Goal: Task Accomplishment & Management: Use online tool/utility

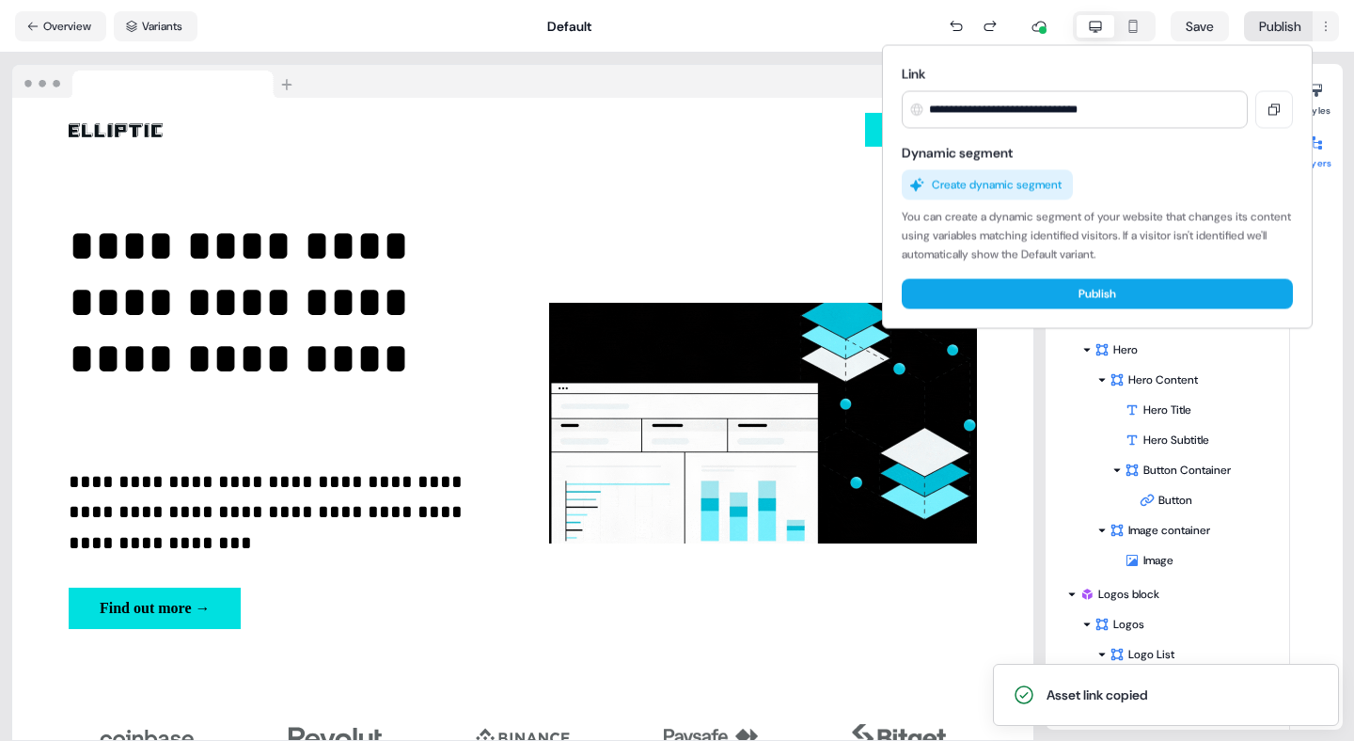
scroll to position [2282, 0]
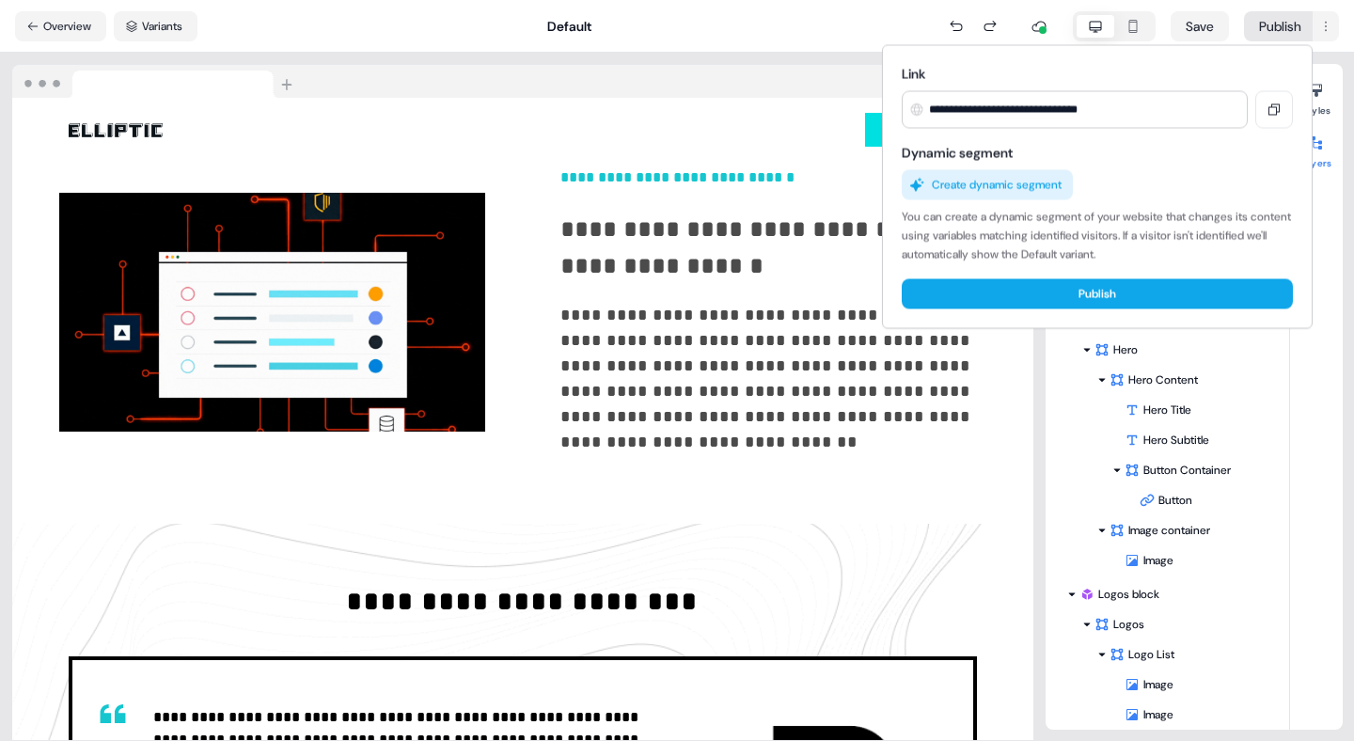
click at [625, 193] on html "**********" at bounding box center [677, 370] width 1354 height 741
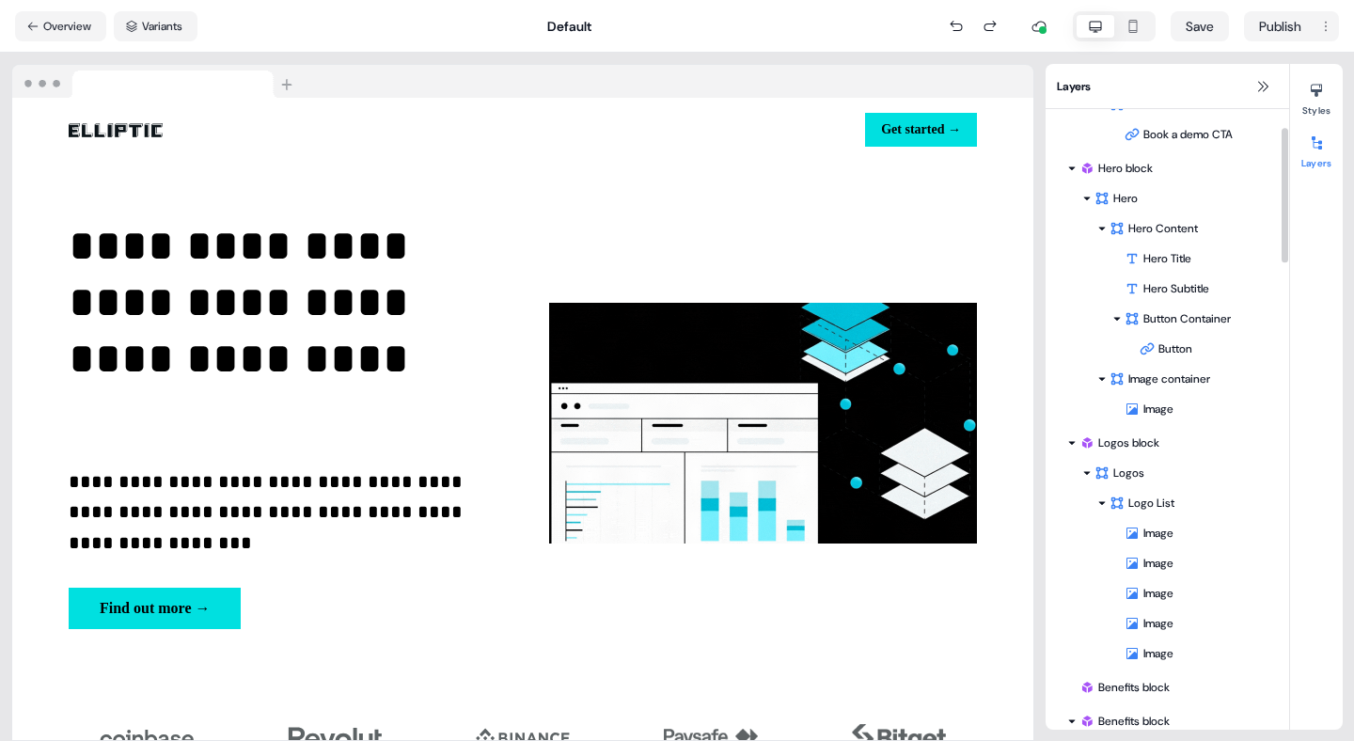
scroll to position [0, 0]
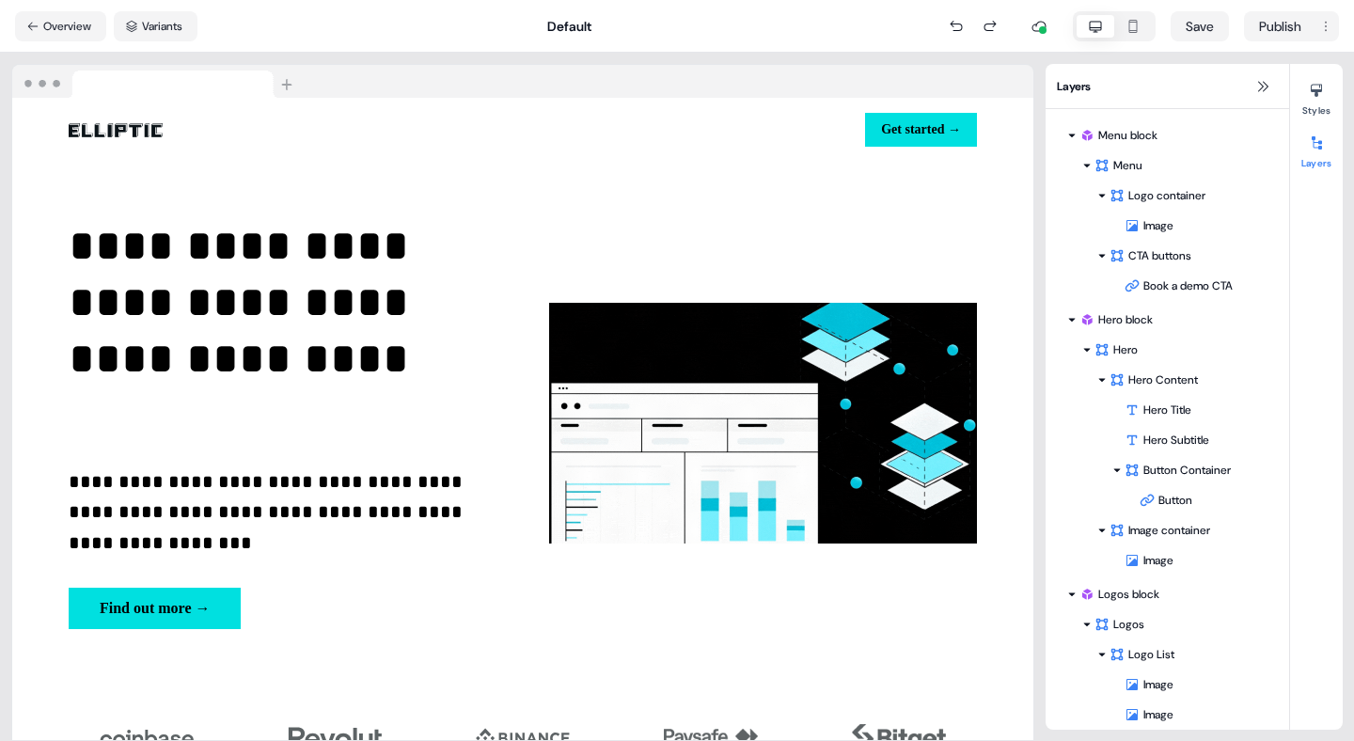
click at [42, 79] on img at bounding box center [156, 82] width 289 height 34
click at [33, 27] on icon at bounding box center [32, 26] width 13 height 13
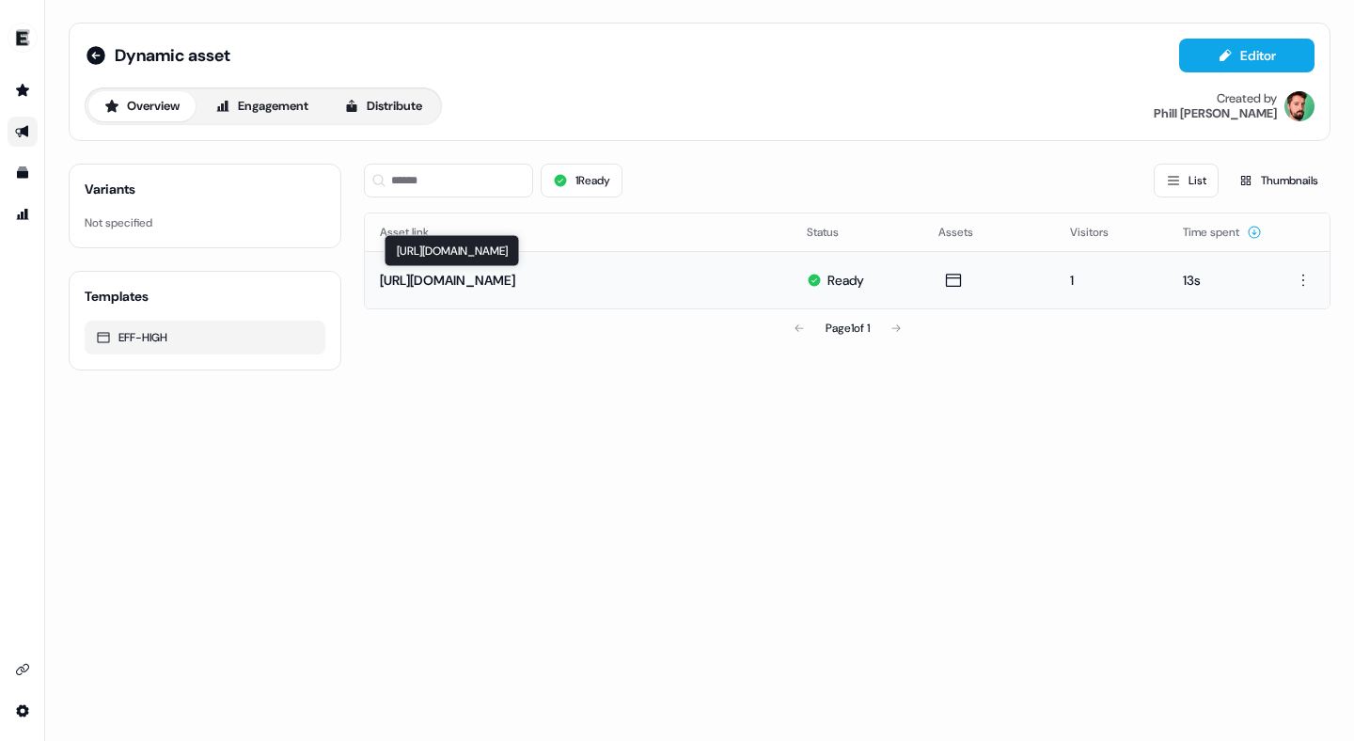
click at [502, 282] on div "https://lp.elliptic.co/ArRJRDLoD" at bounding box center [447, 280] width 135 height 19
click at [1304, 275] on html "For the best experience switch devices to a bigger screen. Go to Userled.io Dyn…" at bounding box center [677, 370] width 1354 height 741
click at [1271, 316] on div "Edit" at bounding box center [1293, 315] width 111 height 30
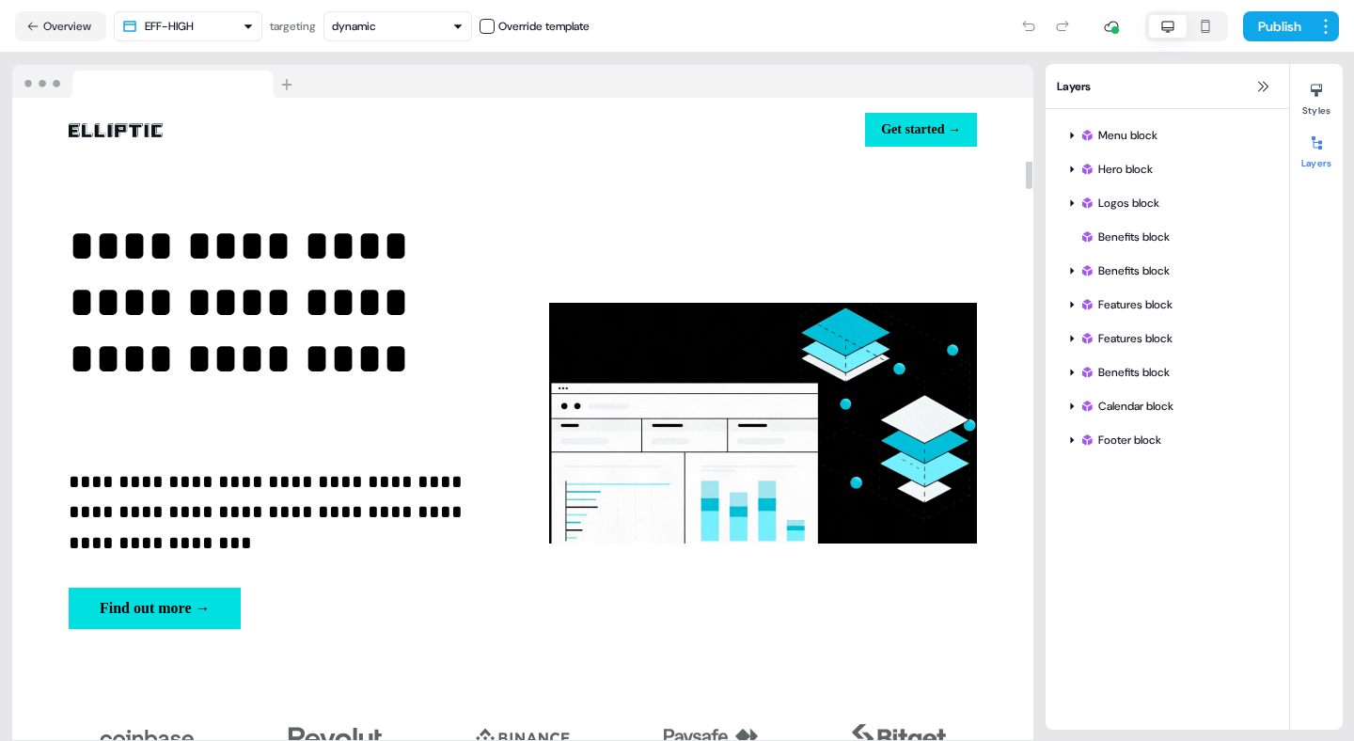
click at [49, 82] on img at bounding box center [156, 82] width 289 height 34
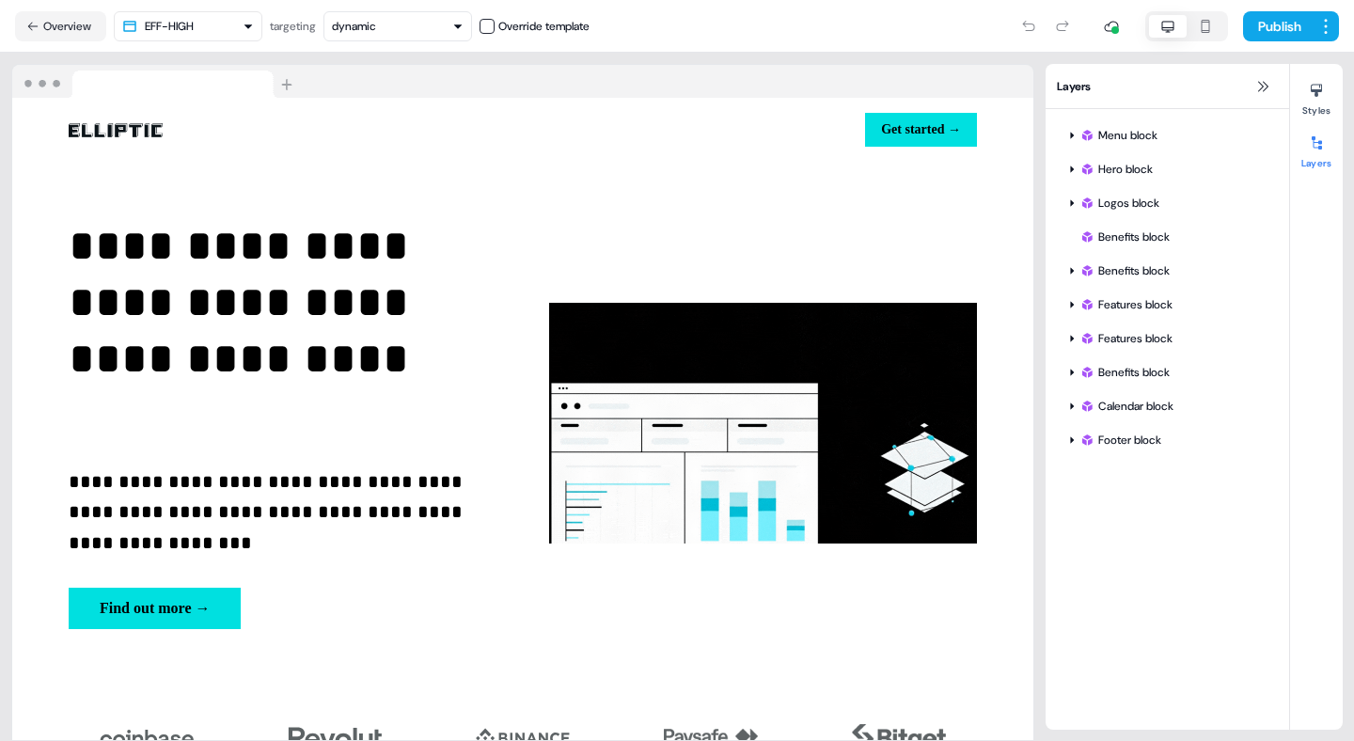
click at [124, 87] on img at bounding box center [156, 82] width 289 height 34
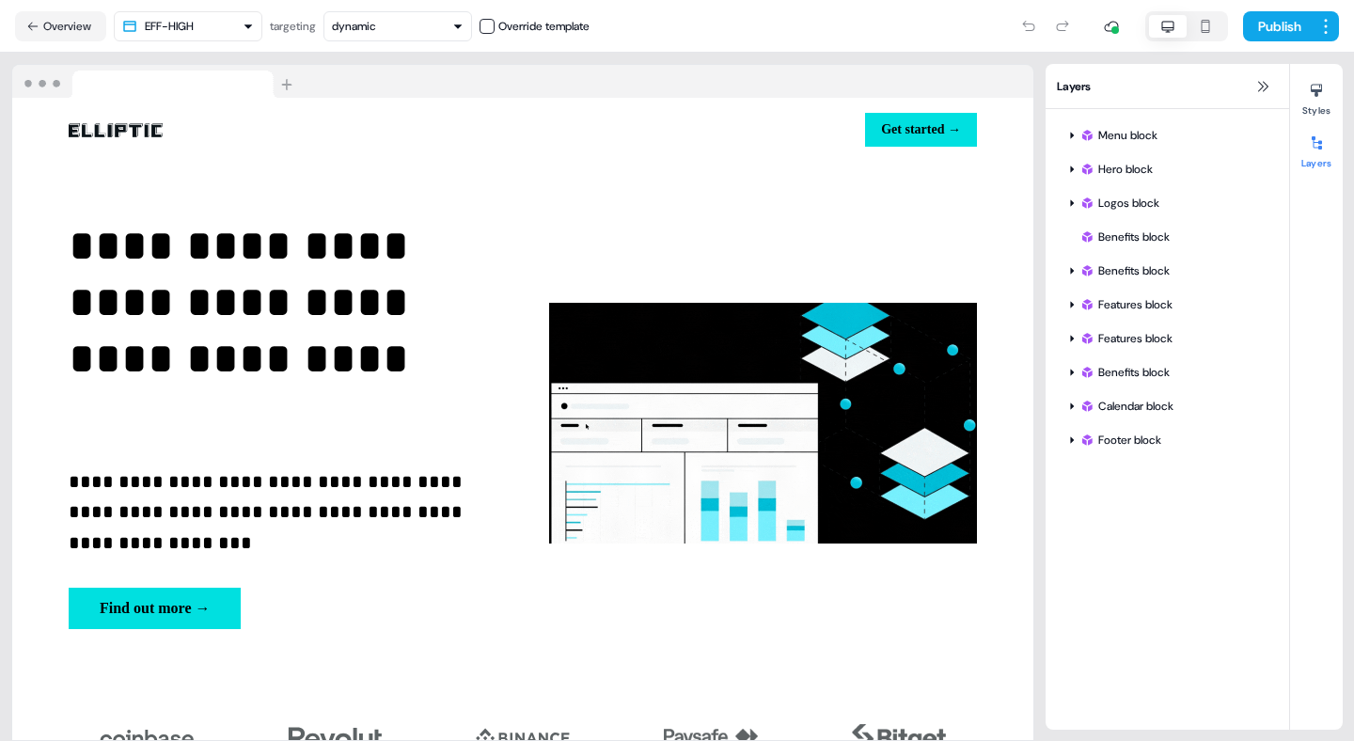
click at [124, 87] on img at bounding box center [156, 82] width 289 height 34
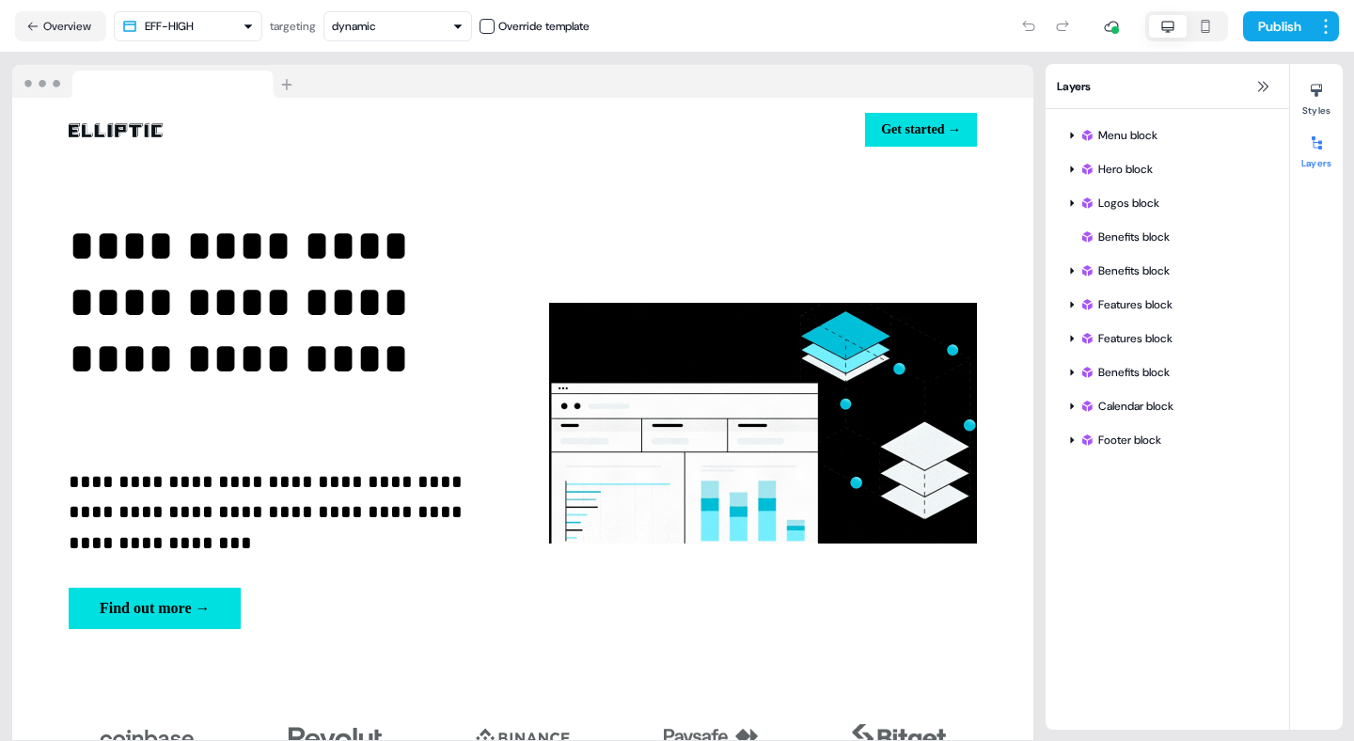
click at [124, 87] on img at bounding box center [156, 82] width 289 height 34
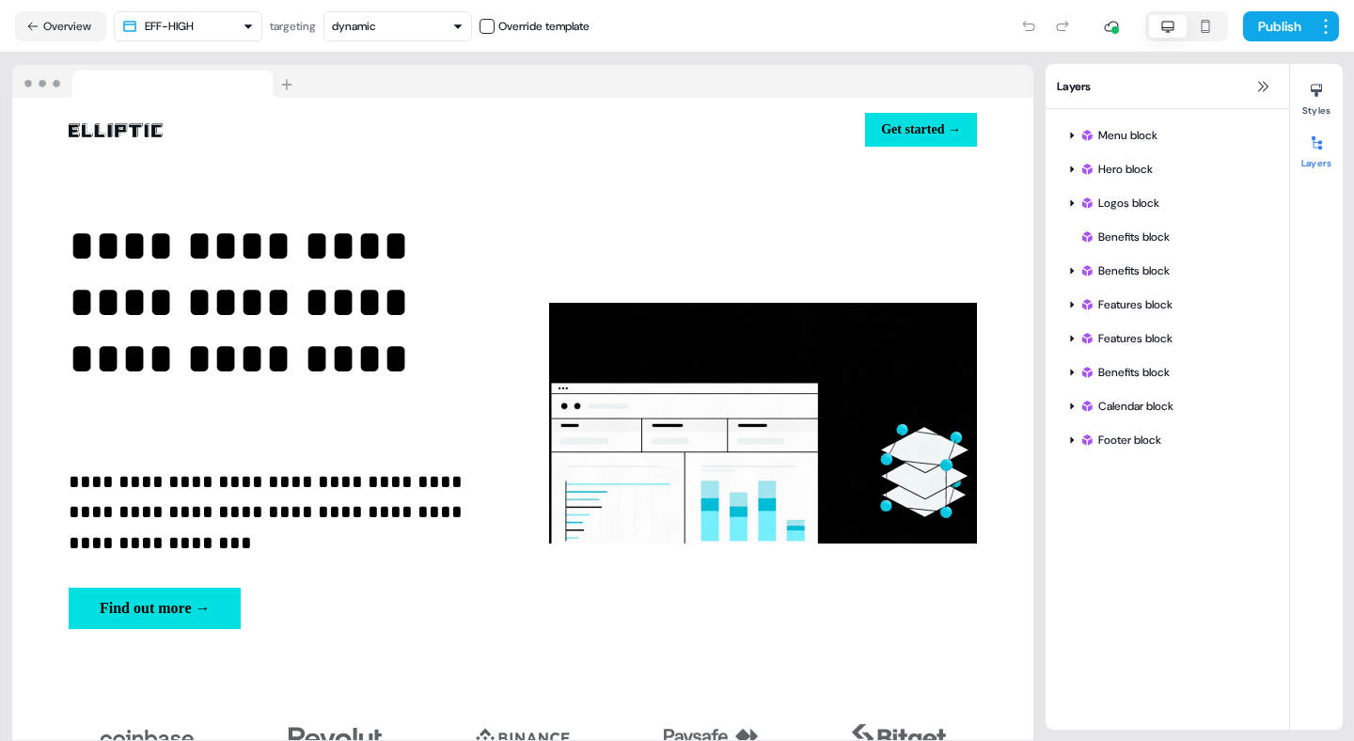
click at [124, 87] on img at bounding box center [156, 82] width 289 height 34
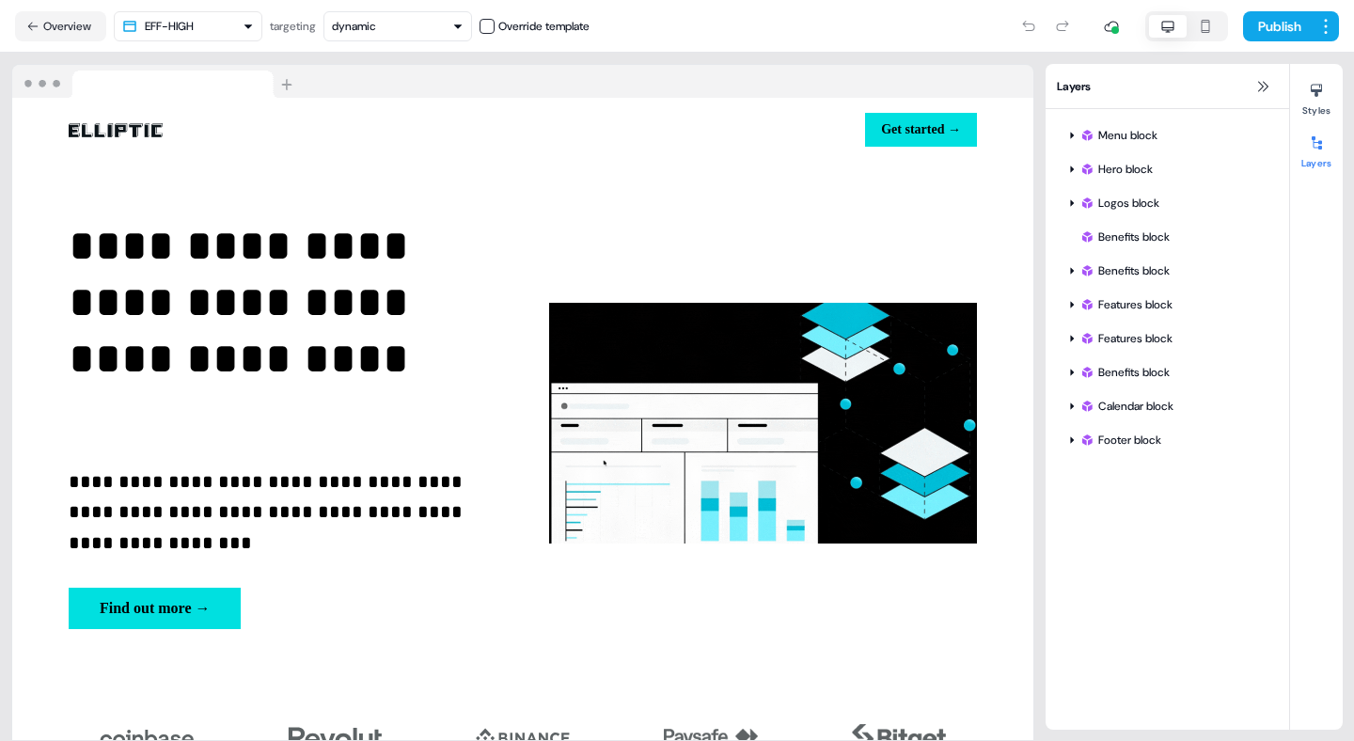
click at [124, 87] on img at bounding box center [156, 82] width 289 height 34
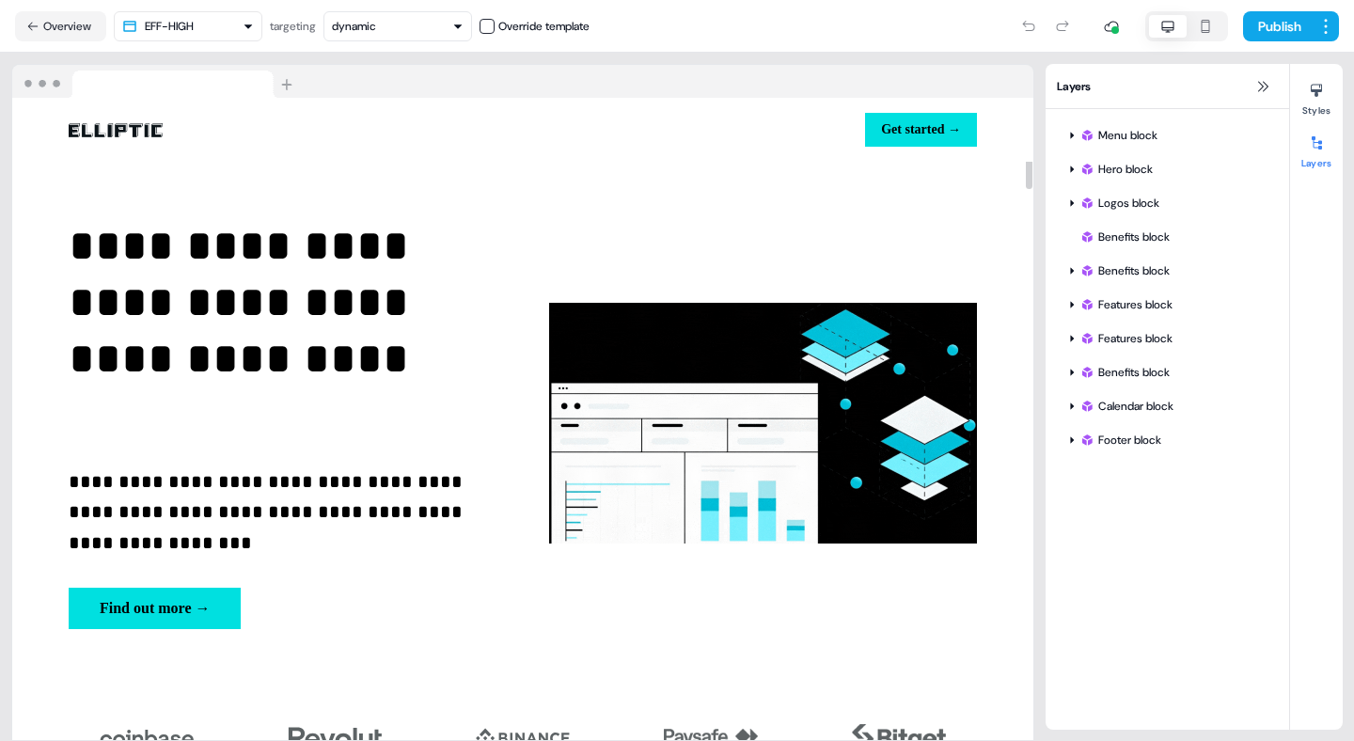
click at [167, 91] on img at bounding box center [156, 82] width 289 height 34
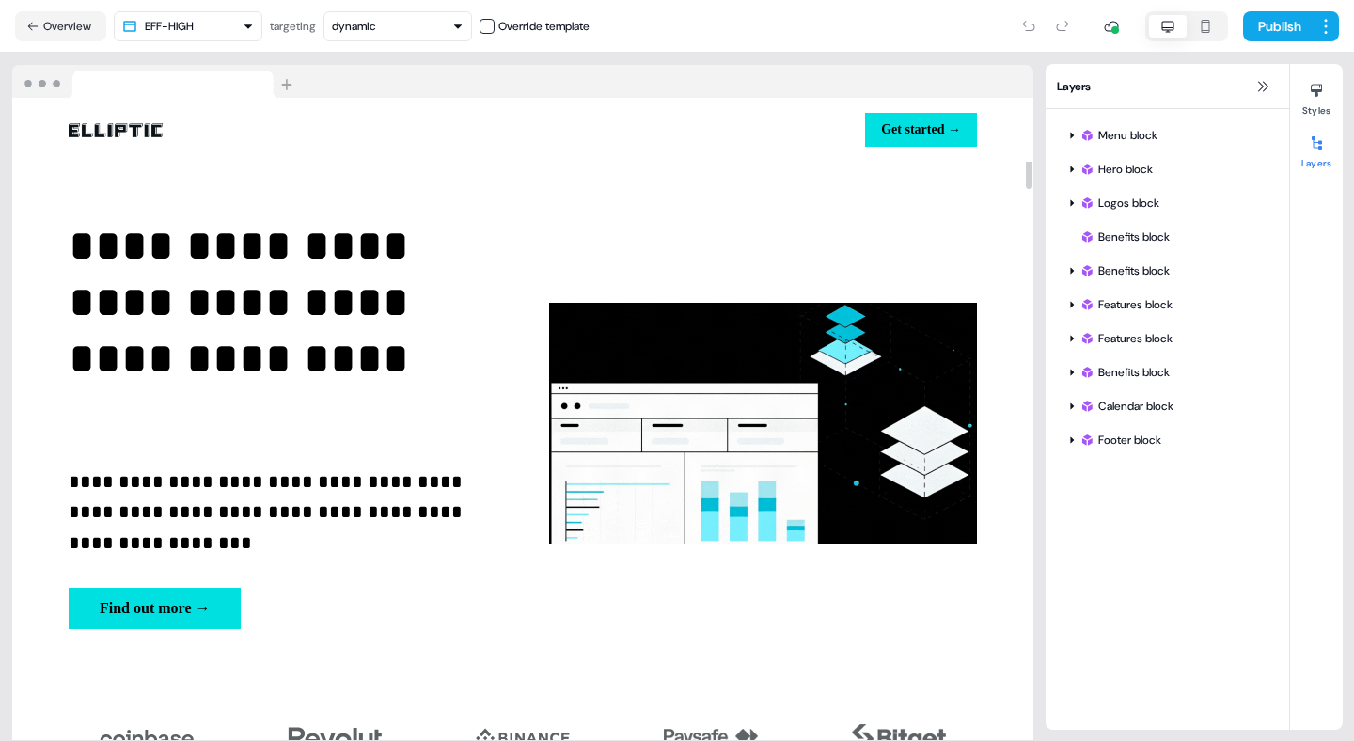
click at [167, 91] on img at bounding box center [156, 82] width 289 height 34
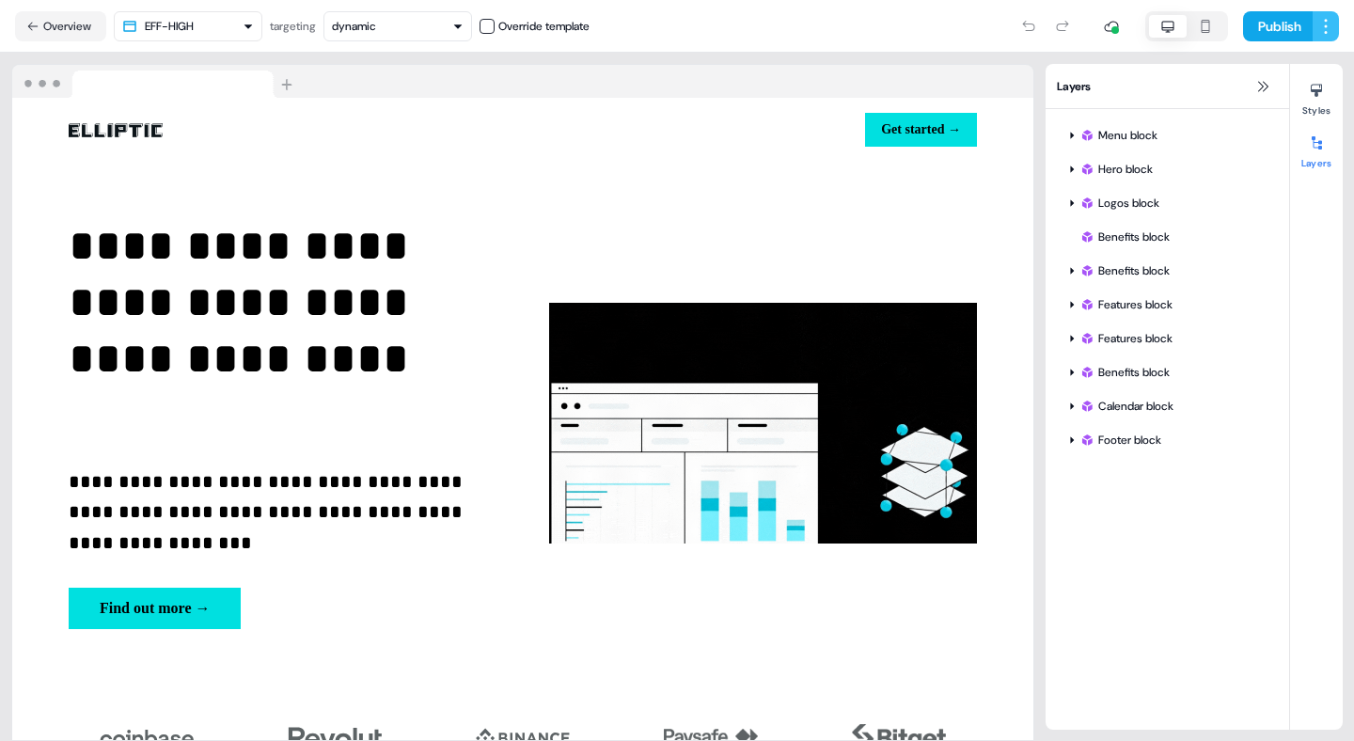
click at [1328, 24] on html "**********" at bounding box center [677, 370] width 1354 height 741
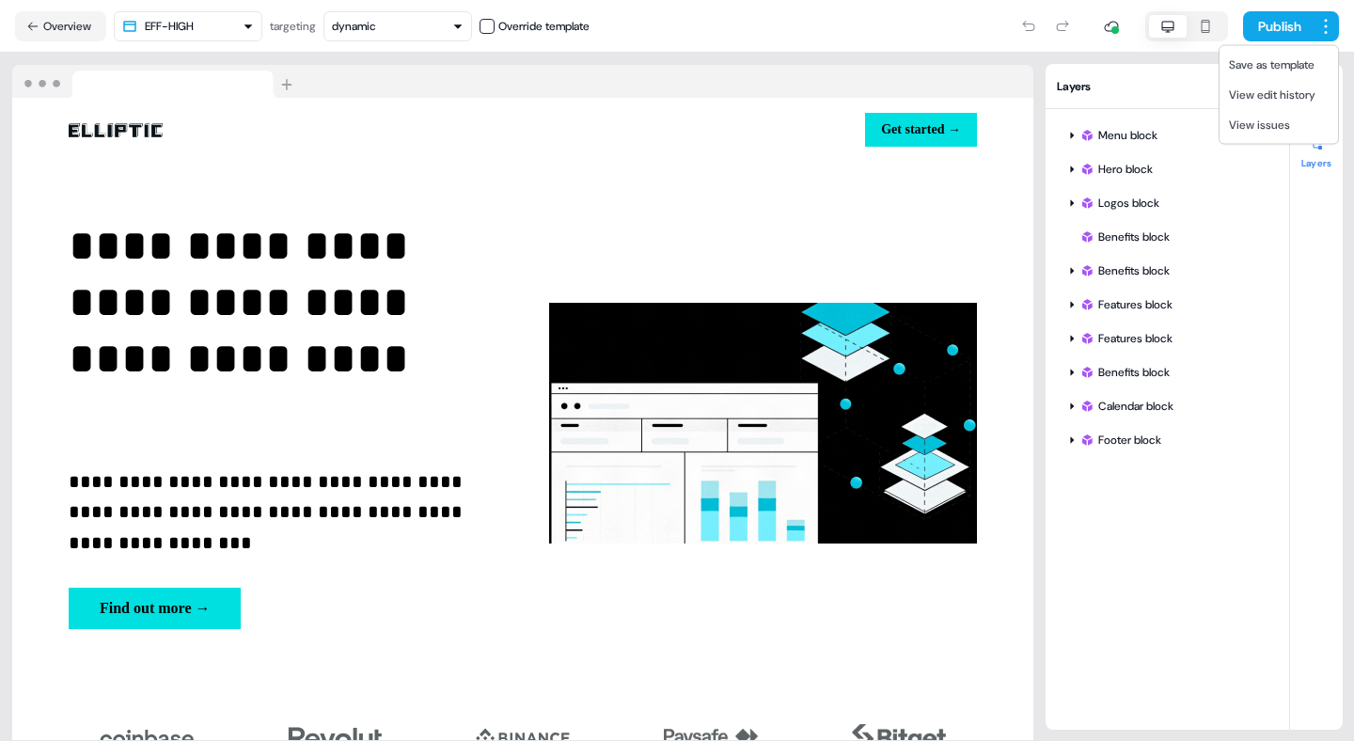
click at [491, 258] on html "**********" at bounding box center [677, 370] width 1354 height 741
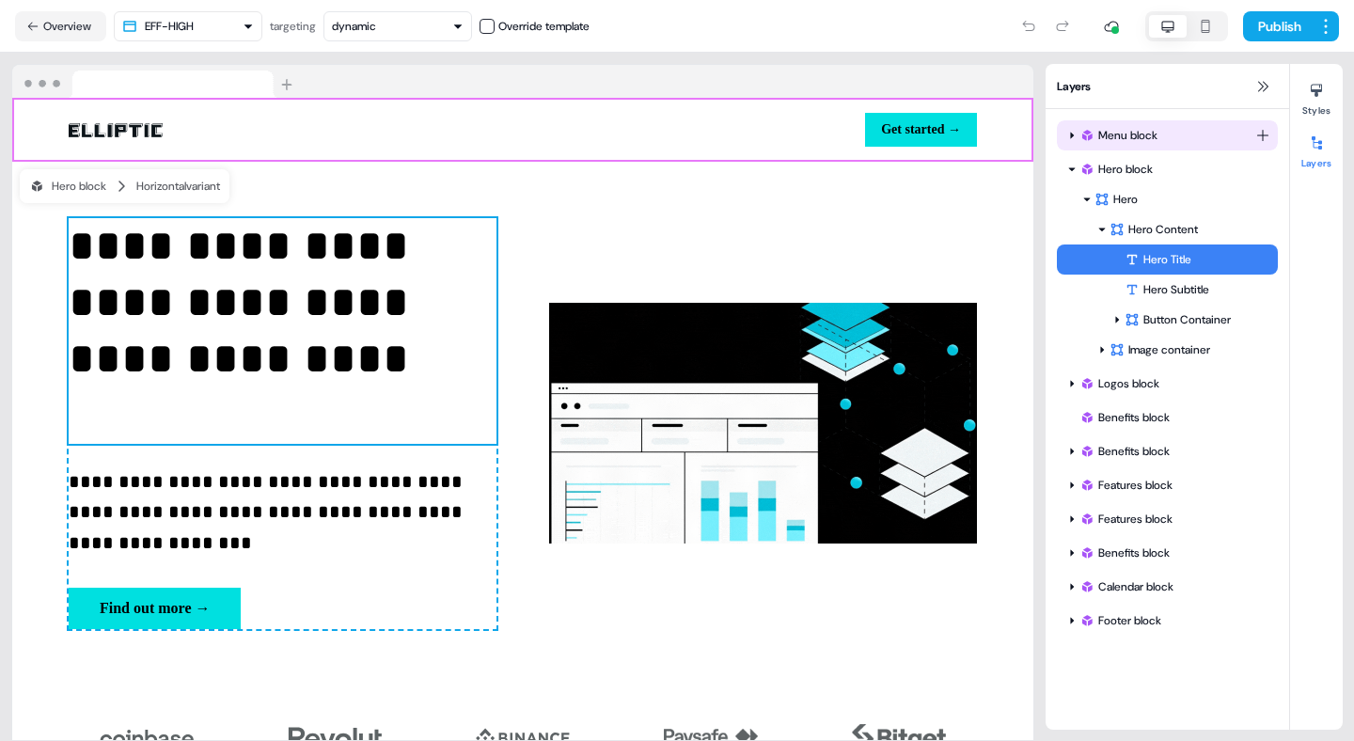
click at [1070, 138] on icon at bounding box center [1071, 135] width 9 height 9
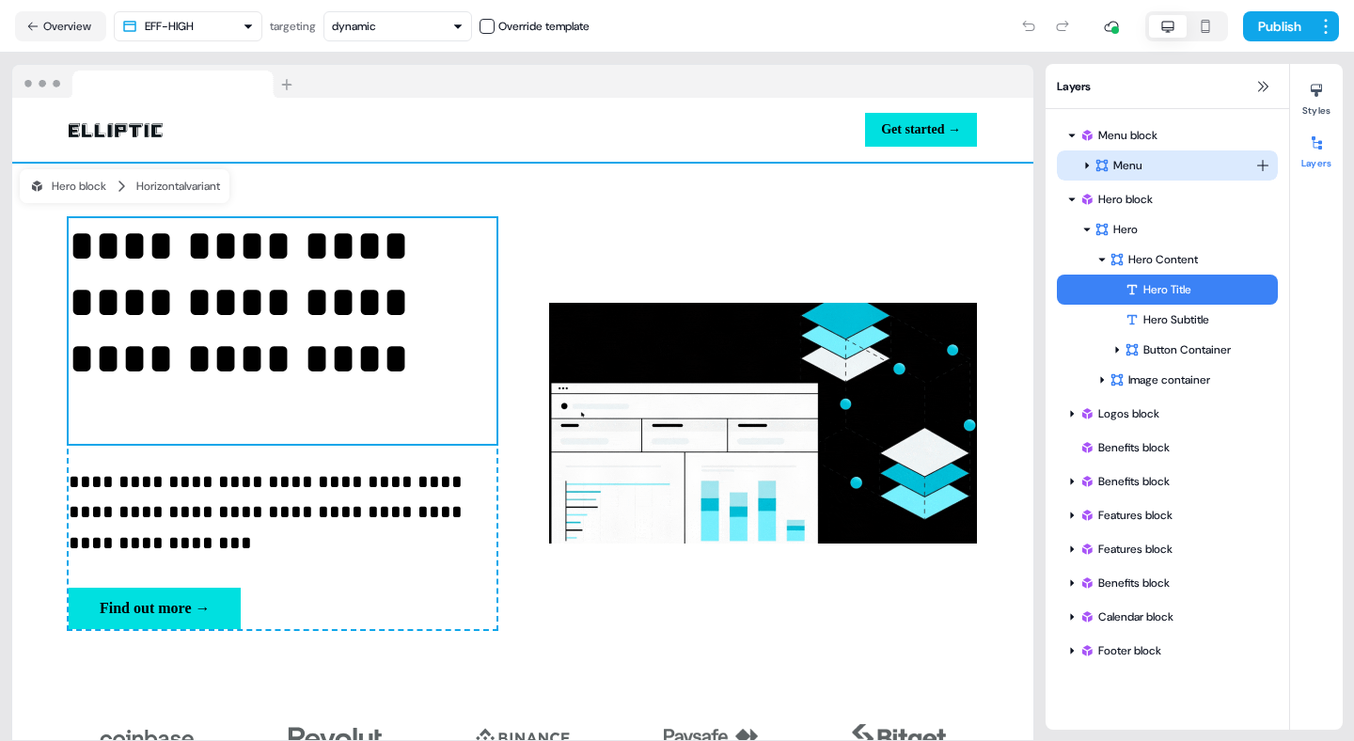
click at [1084, 166] on icon at bounding box center [1086, 165] width 9 height 9
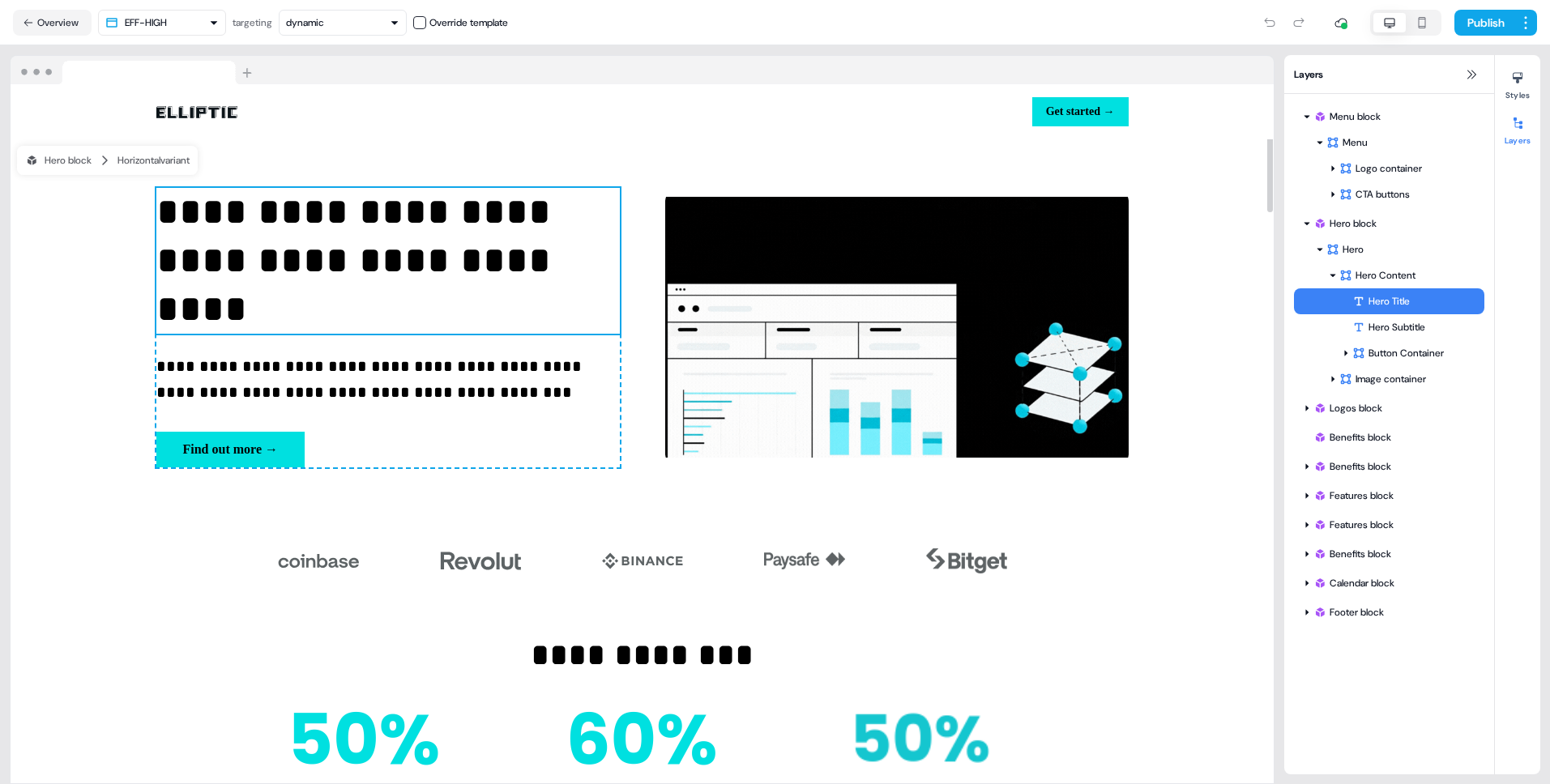
click at [1235, 69] on div at bounding box center [641, 71] width 1263 height 29
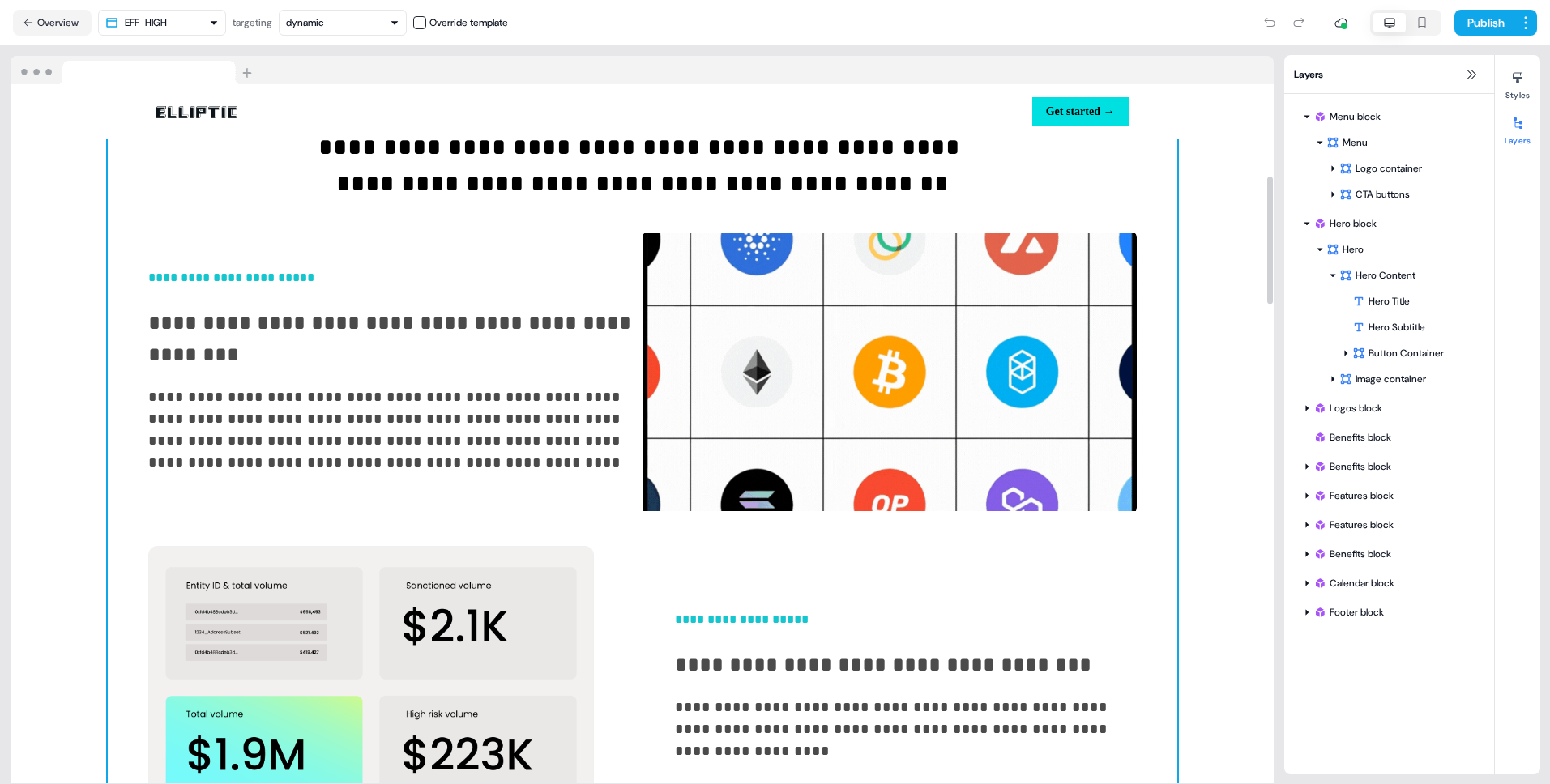
scroll to position [863, 0]
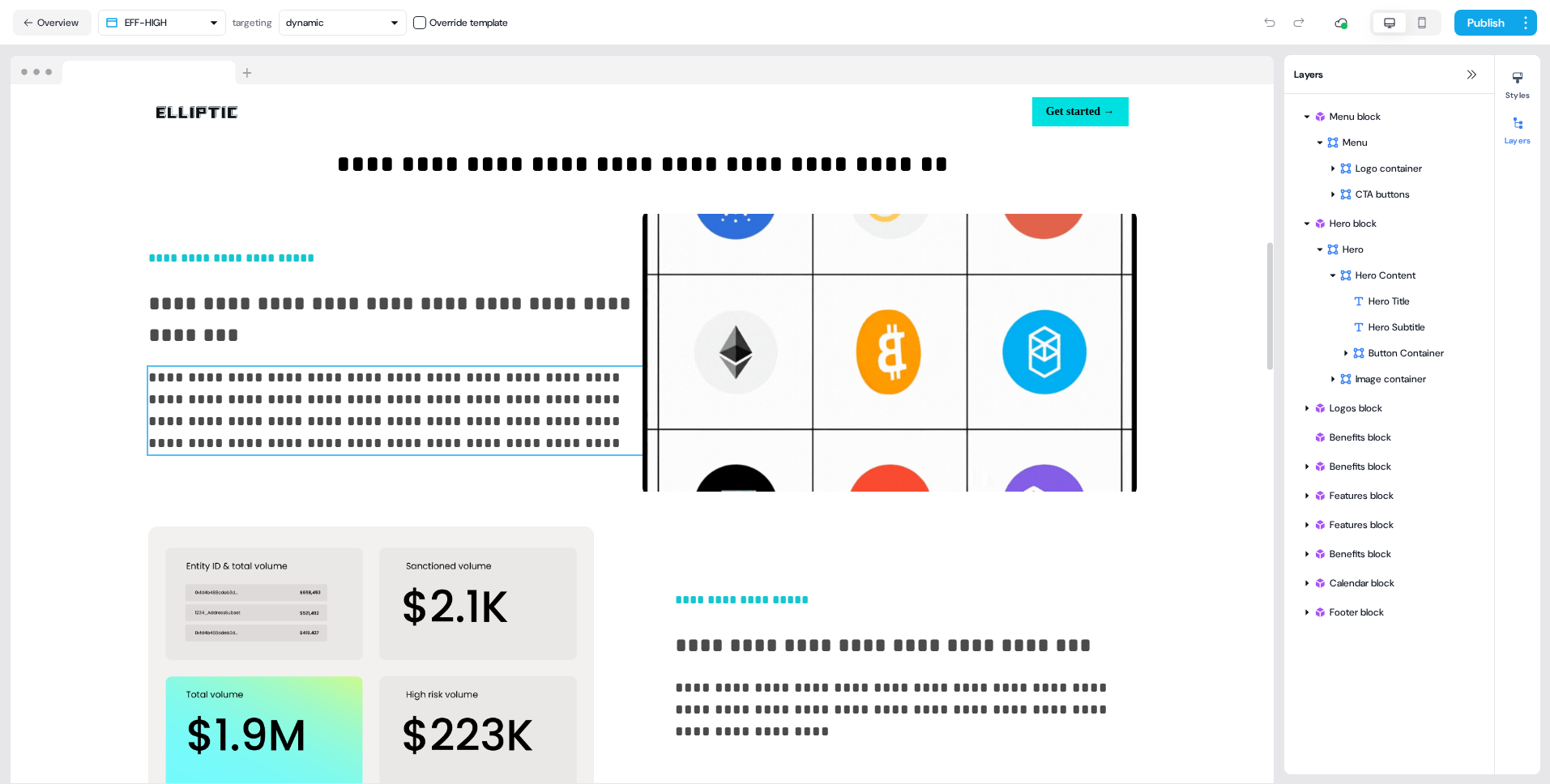
click at [514, 396] on span "**********" at bounding box center [386, 410] width 477 height 80
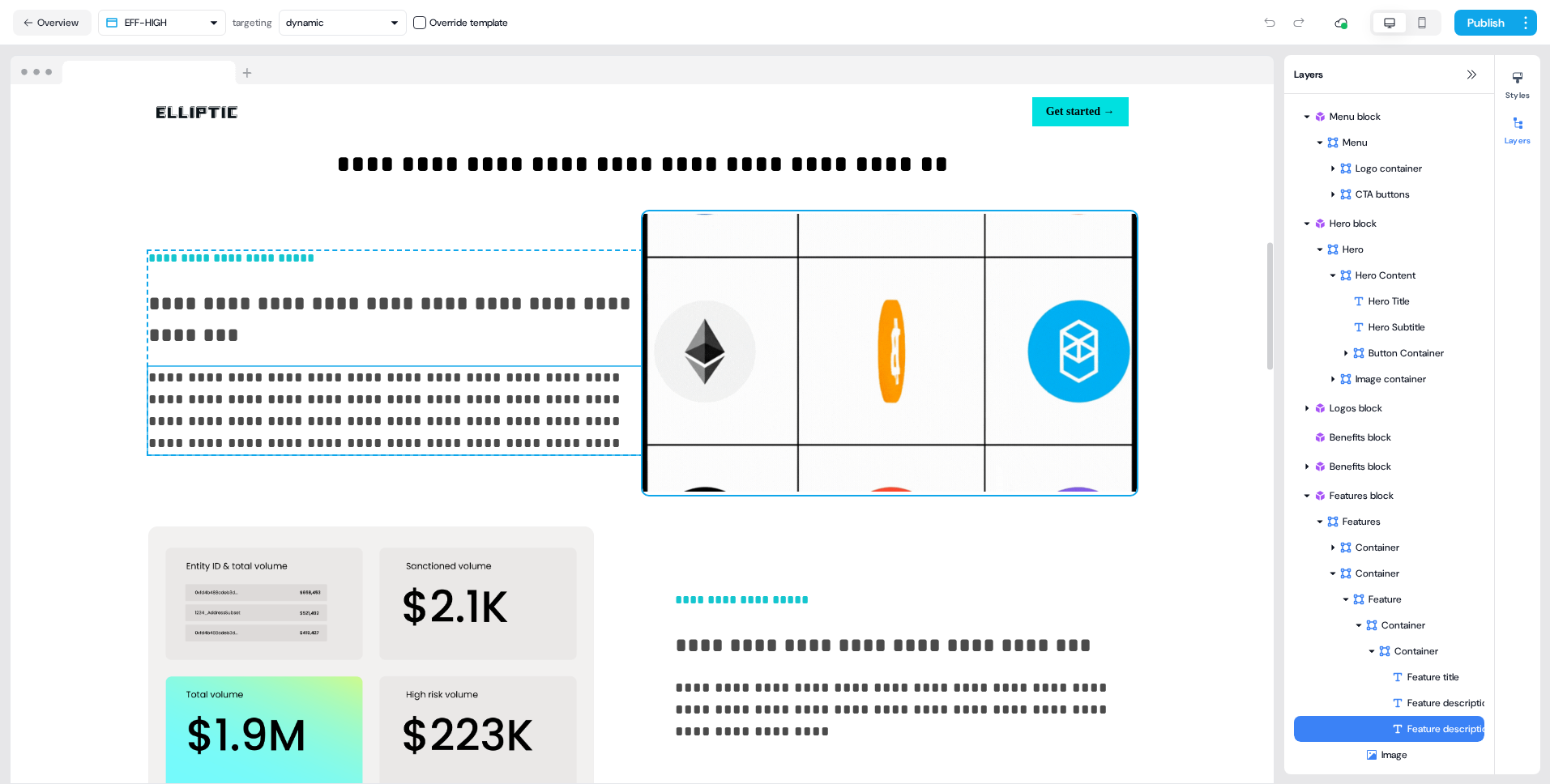
click at [670, 316] on img at bounding box center [889, 352] width 494 height 283
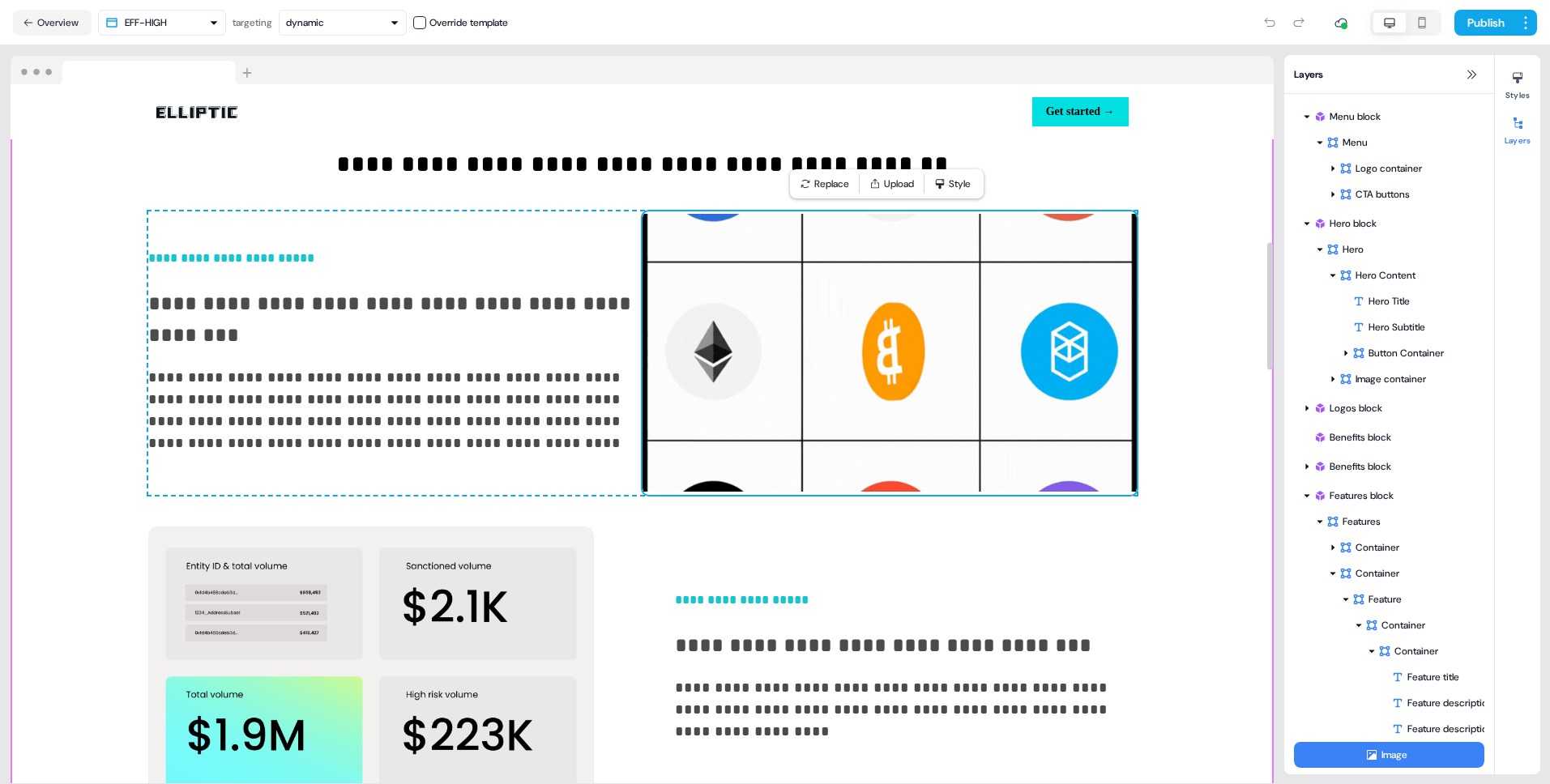
click at [1206, 460] on div "**********" at bounding box center [641, 756] width 1263 height 1449
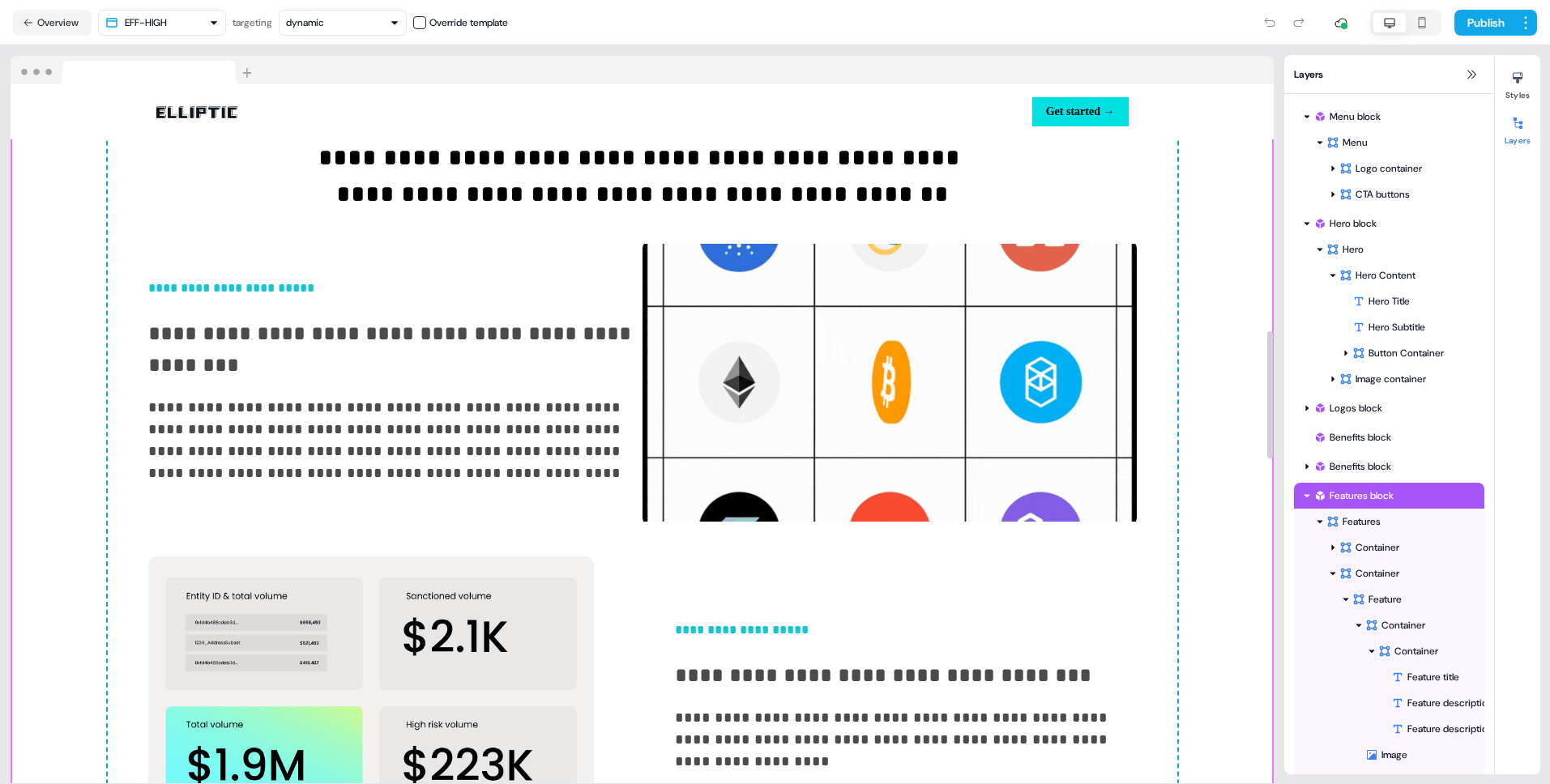
scroll to position [1410, 0]
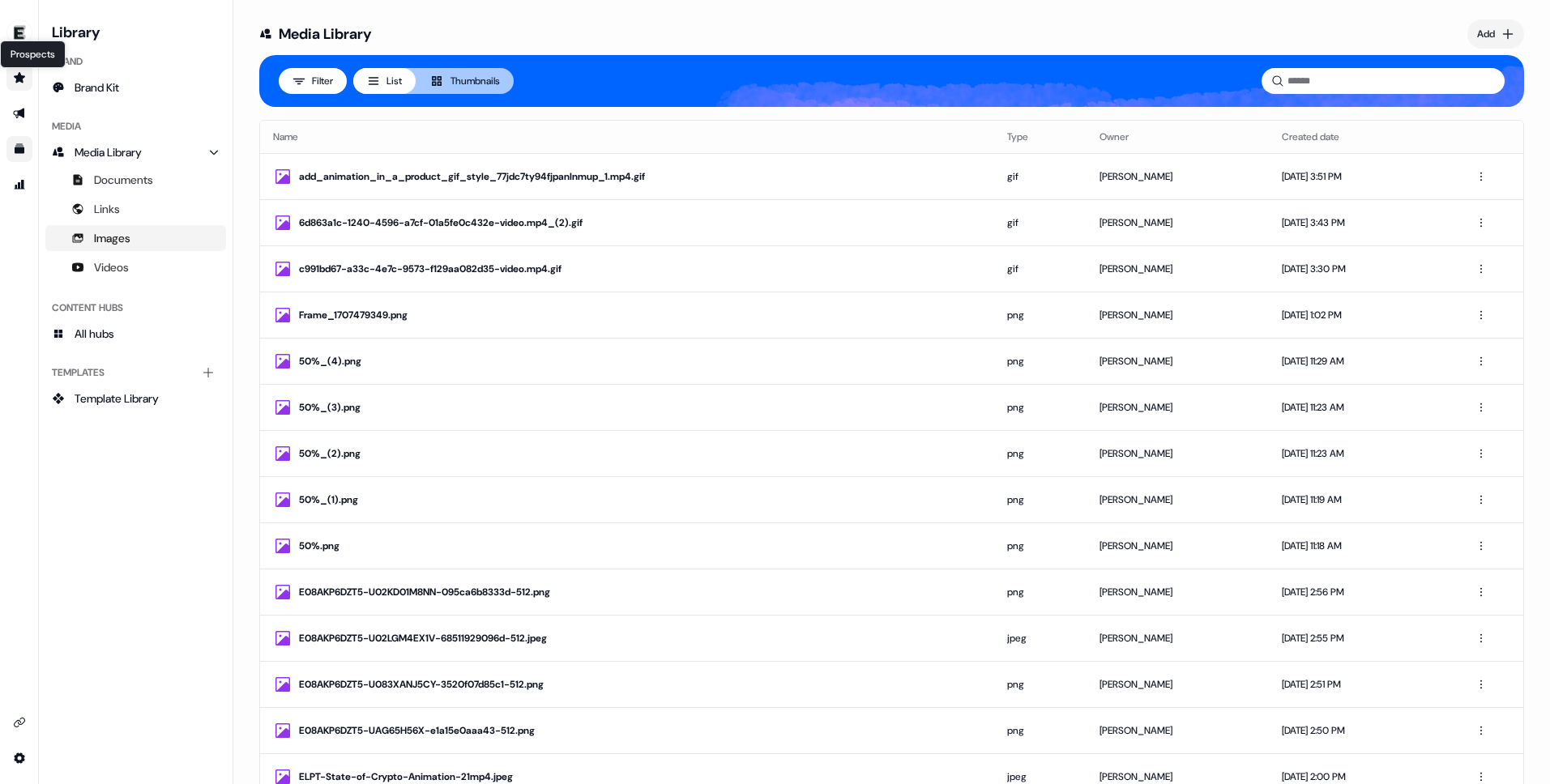
click at [20, 79] on icon "Go to prospects" at bounding box center [19, 78] width 11 height 10
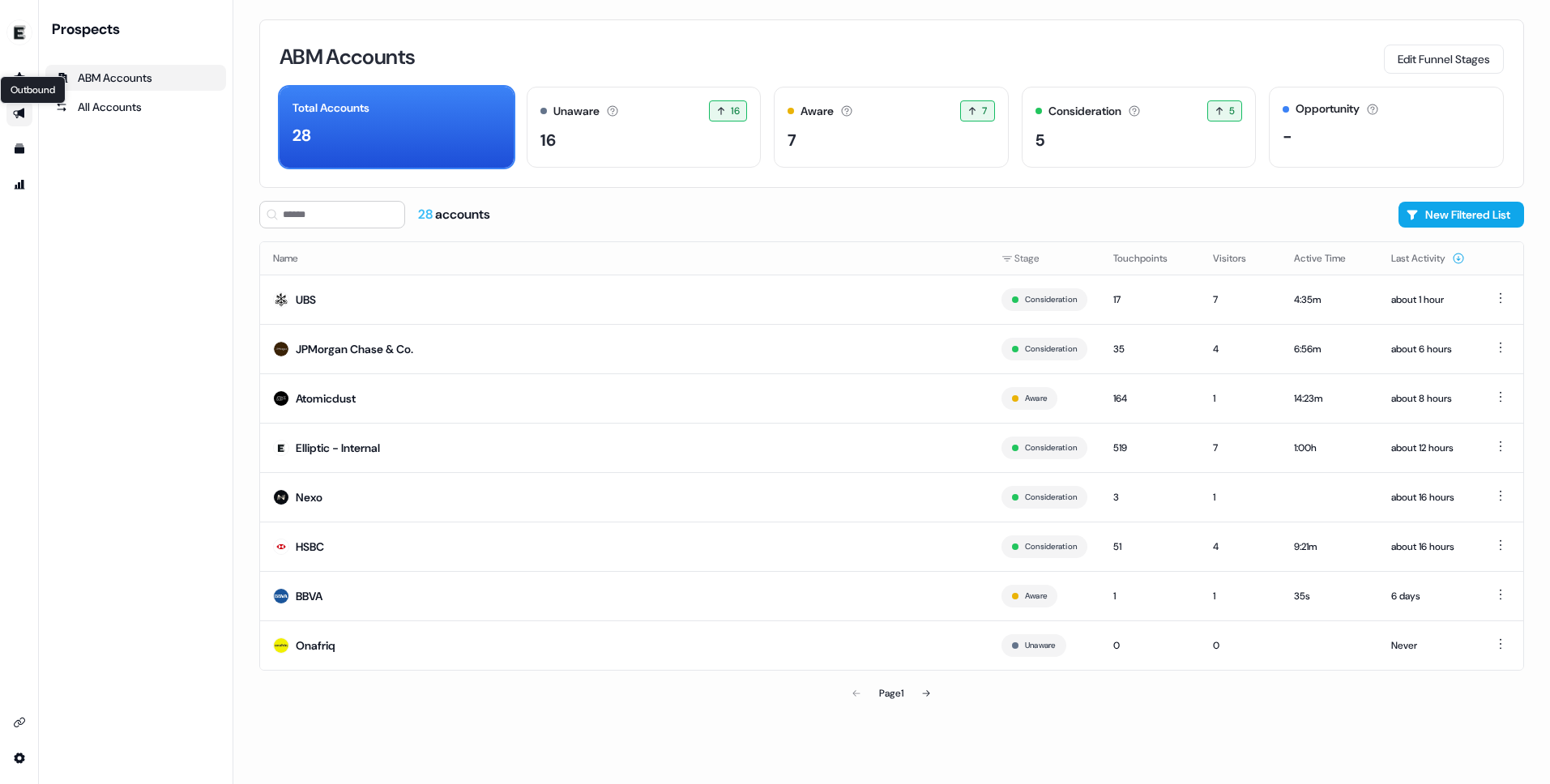
click at [19, 117] on icon "Go to outbound experience" at bounding box center [19, 113] width 13 height 13
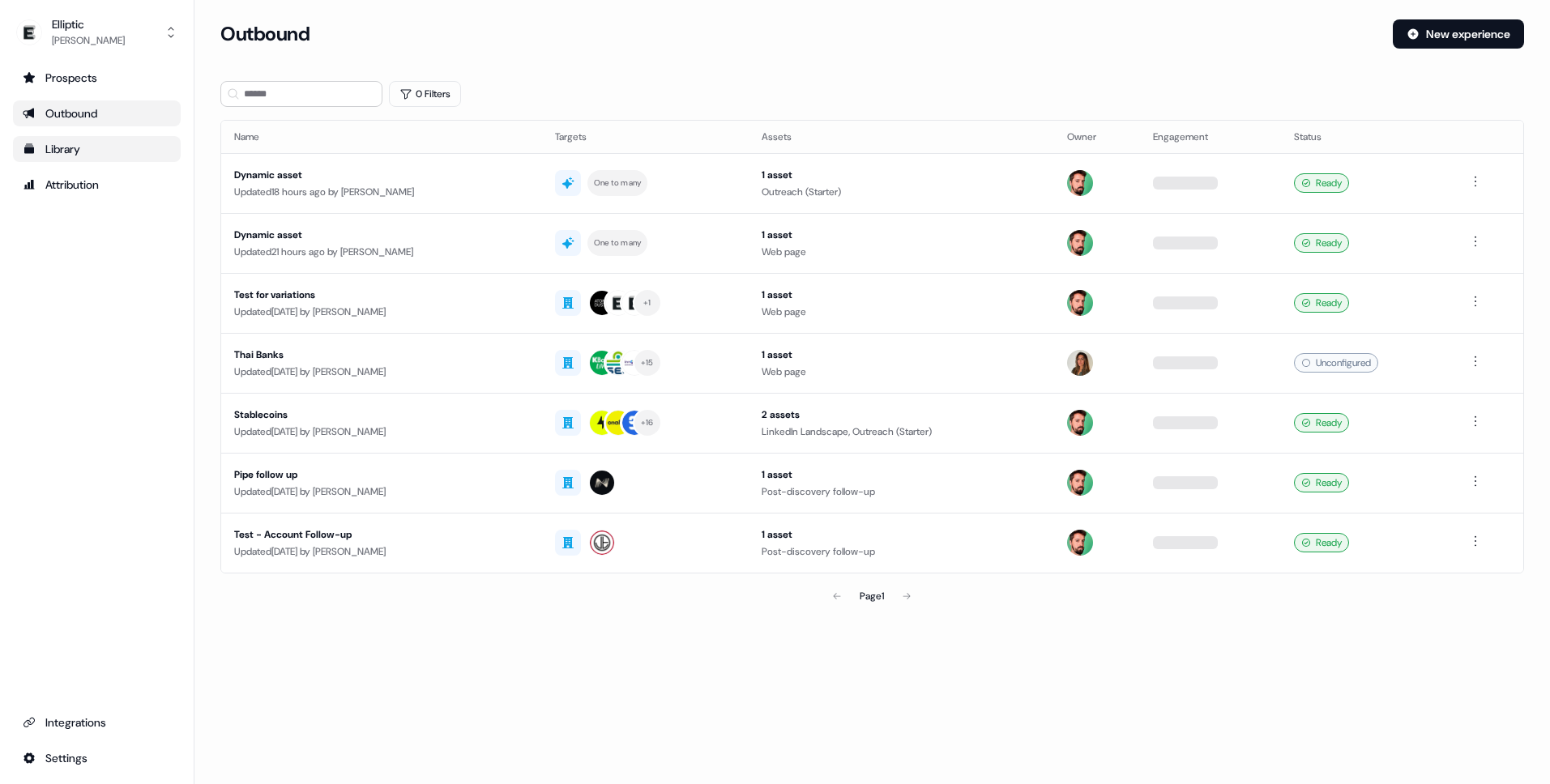
click at [74, 159] on link "Library" at bounding box center [97, 149] width 168 height 26
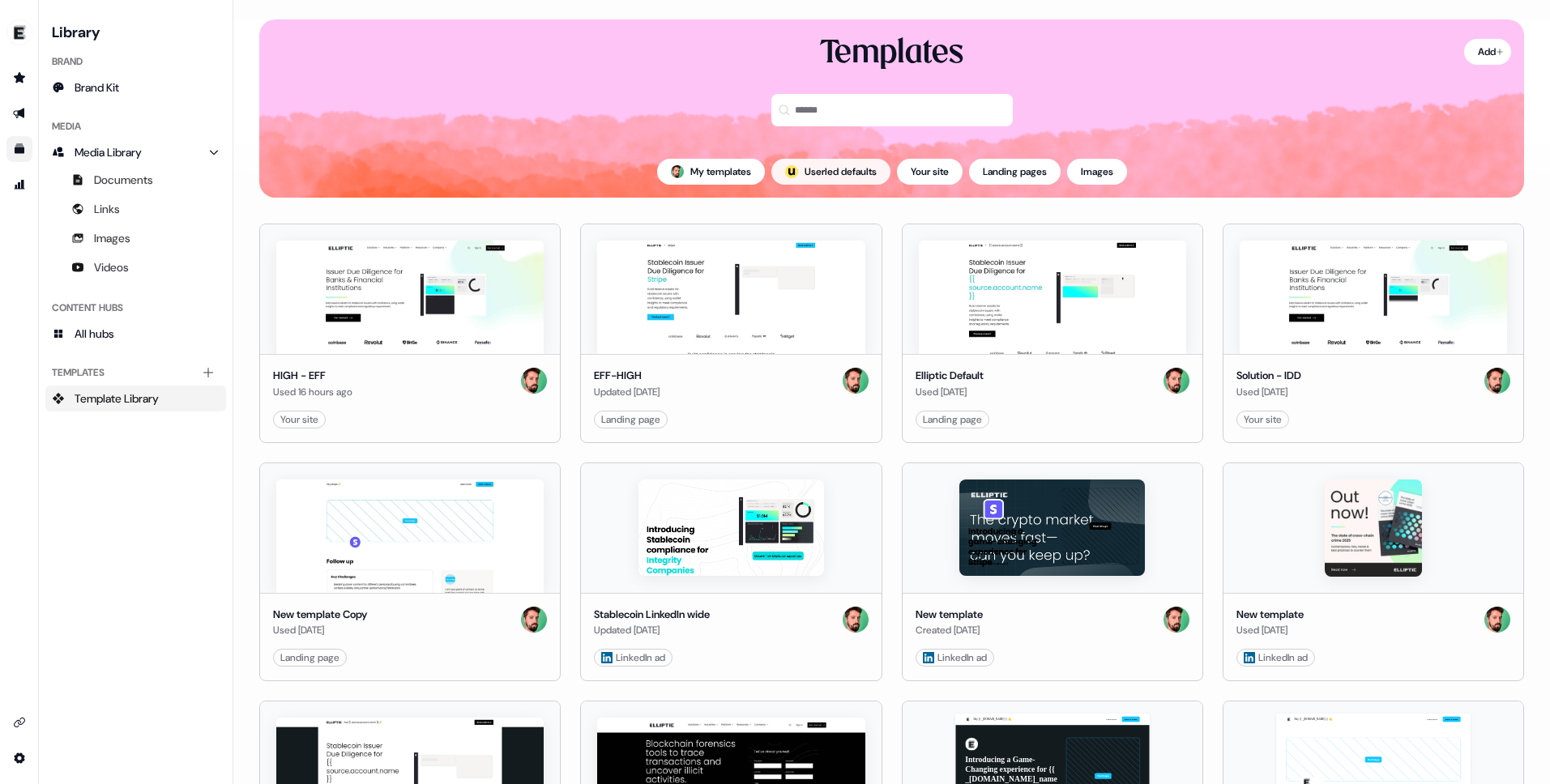
click at [839, 177] on button "; Userled defaults" at bounding box center [831, 171] width 119 height 26
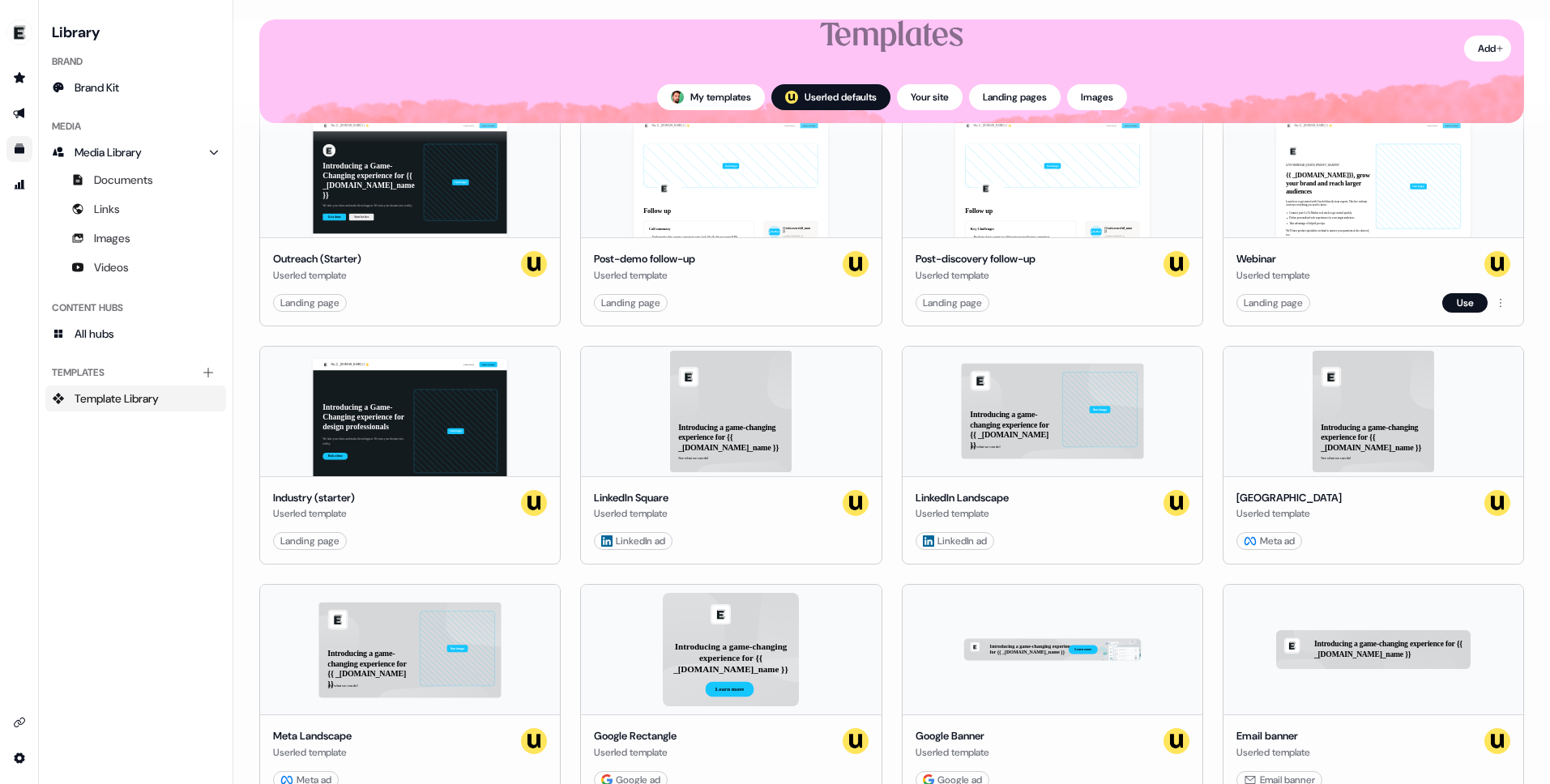
scroll to position [156, 0]
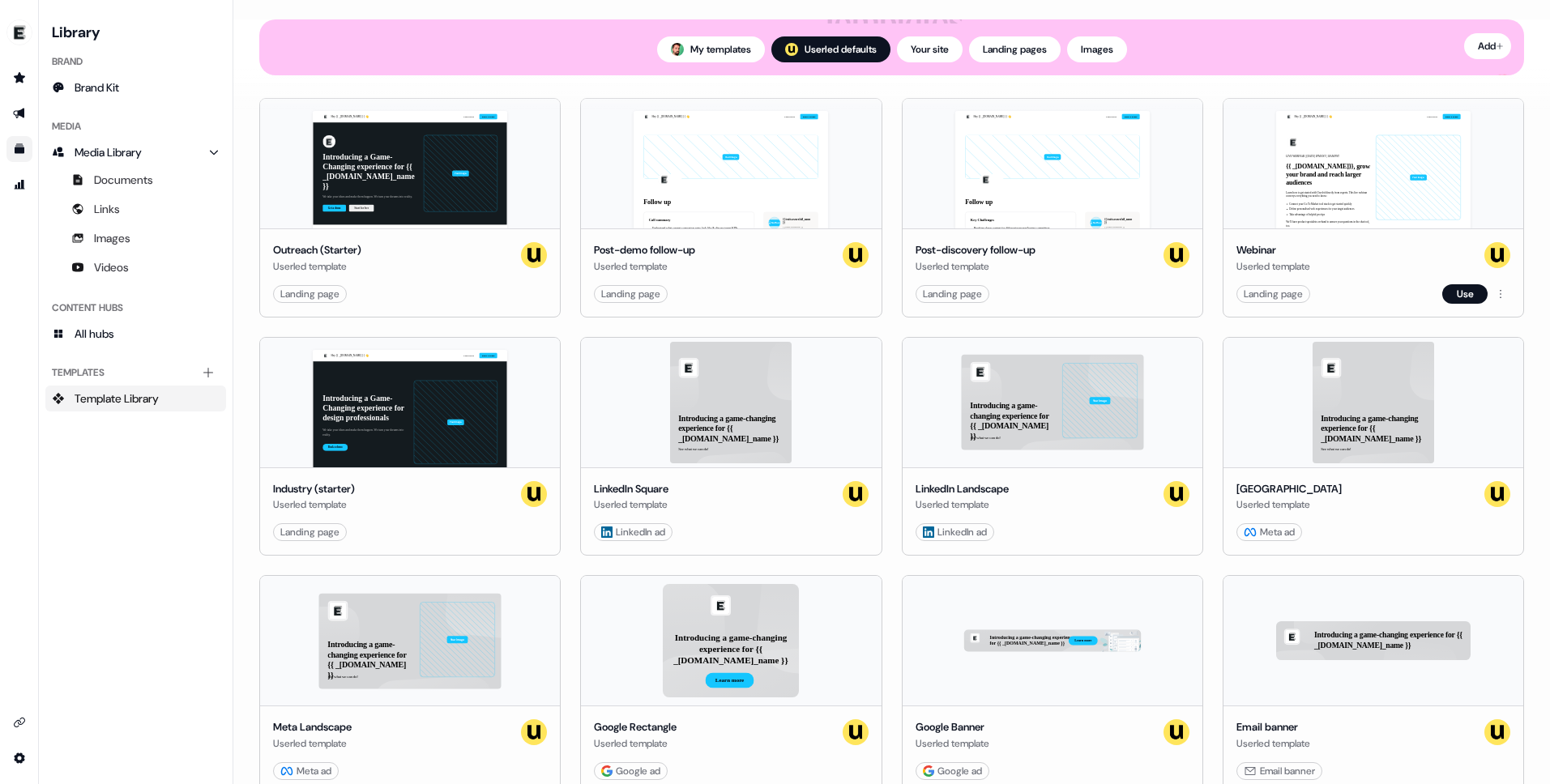
click at [1358, 171] on div "Hey {{ _account.account.name }} 👋 Learn more Book a demo LIVE WEBINAR | May 10,…" at bounding box center [1373, 164] width 300 height 129
click at [1469, 295] on button "Use" at bounding box center [1465, 294] width 46 height 20
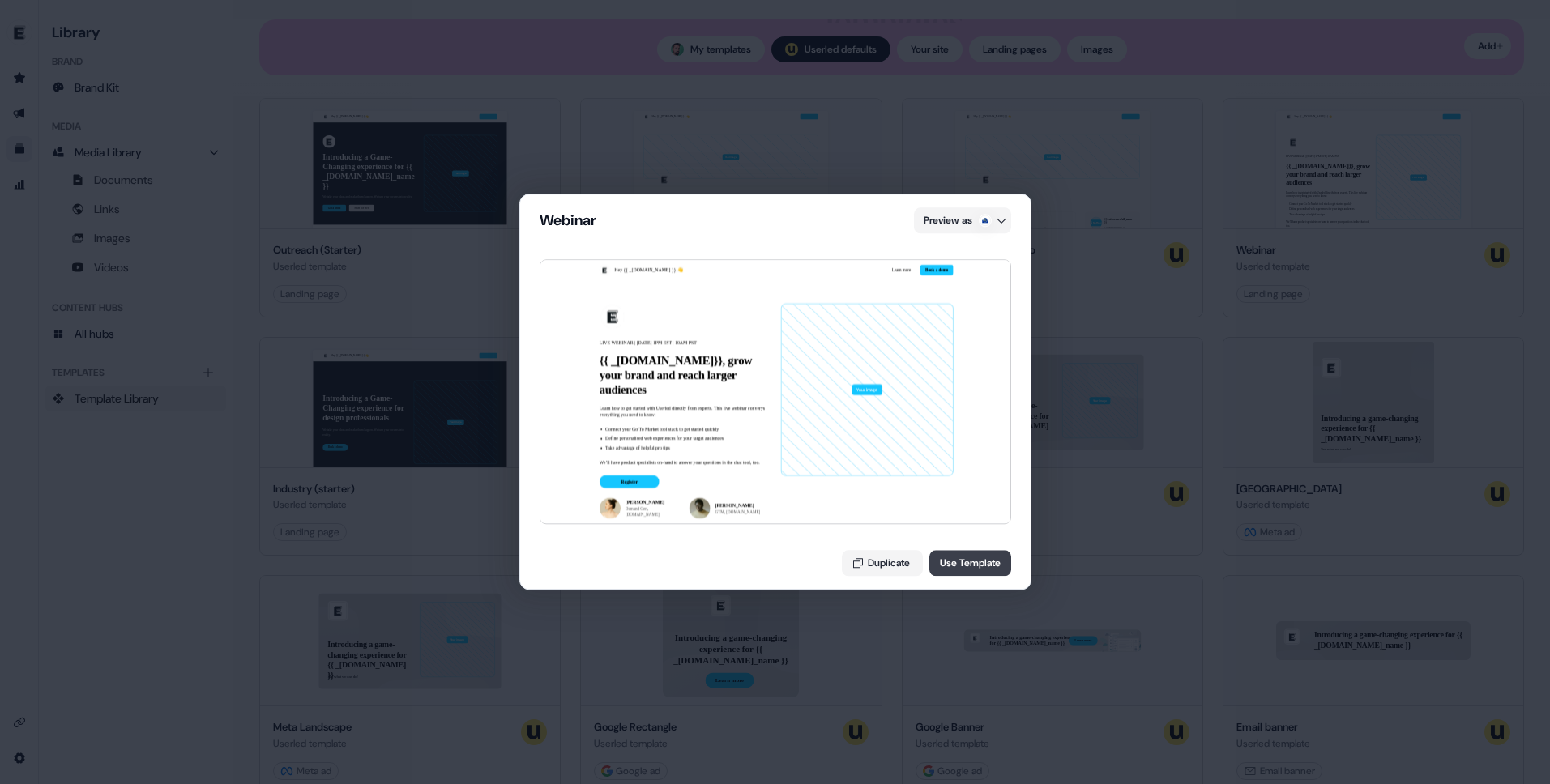
click at [971, 564] on button "Use Template" at bounding box center [970, 563] width 82 height 26
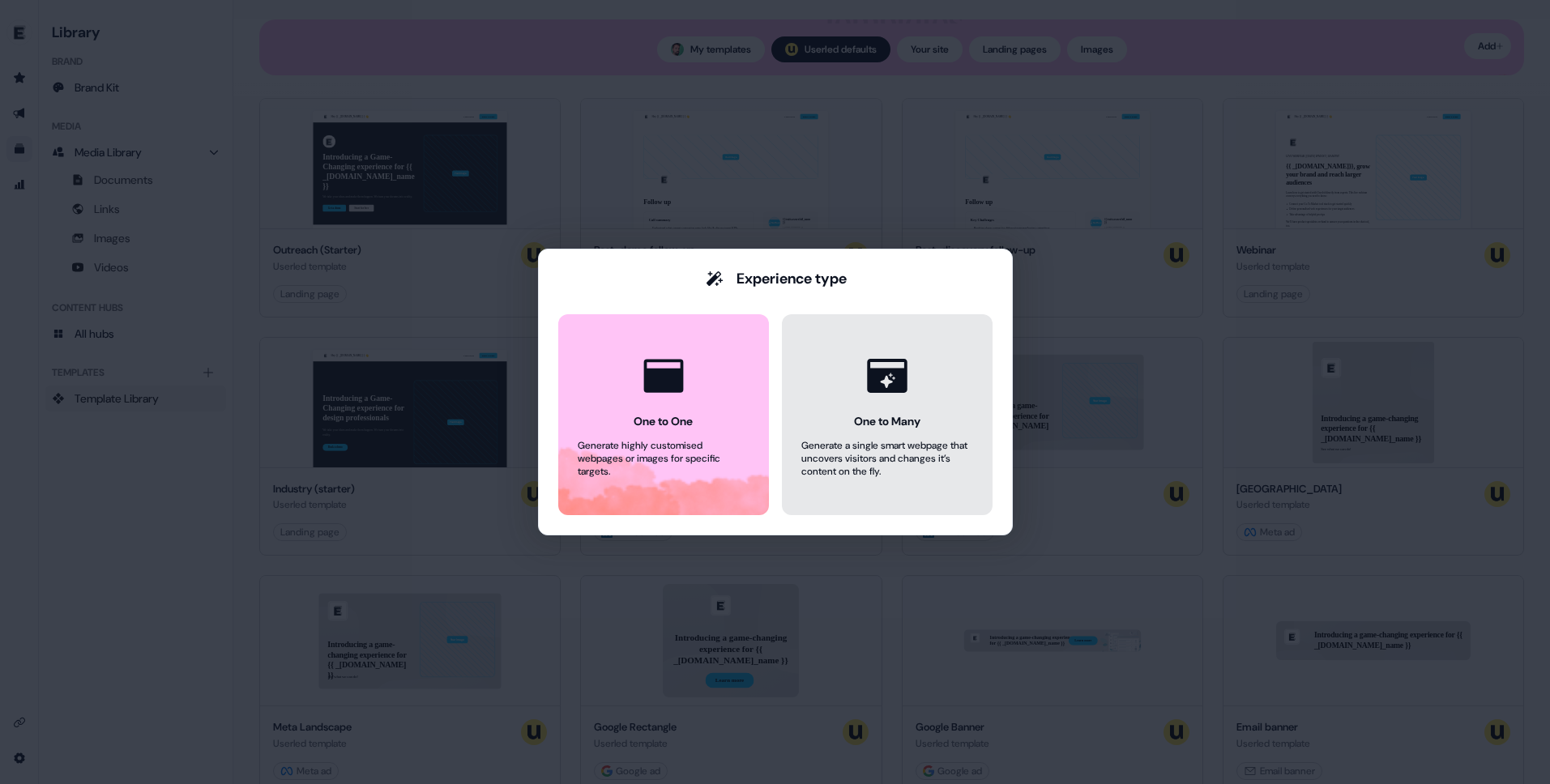
click at [843, 395] on button "One to Many Generate a single smart webpage that uncovers visitors and changes …" at bounding box center [887, 414] width 210 height 201
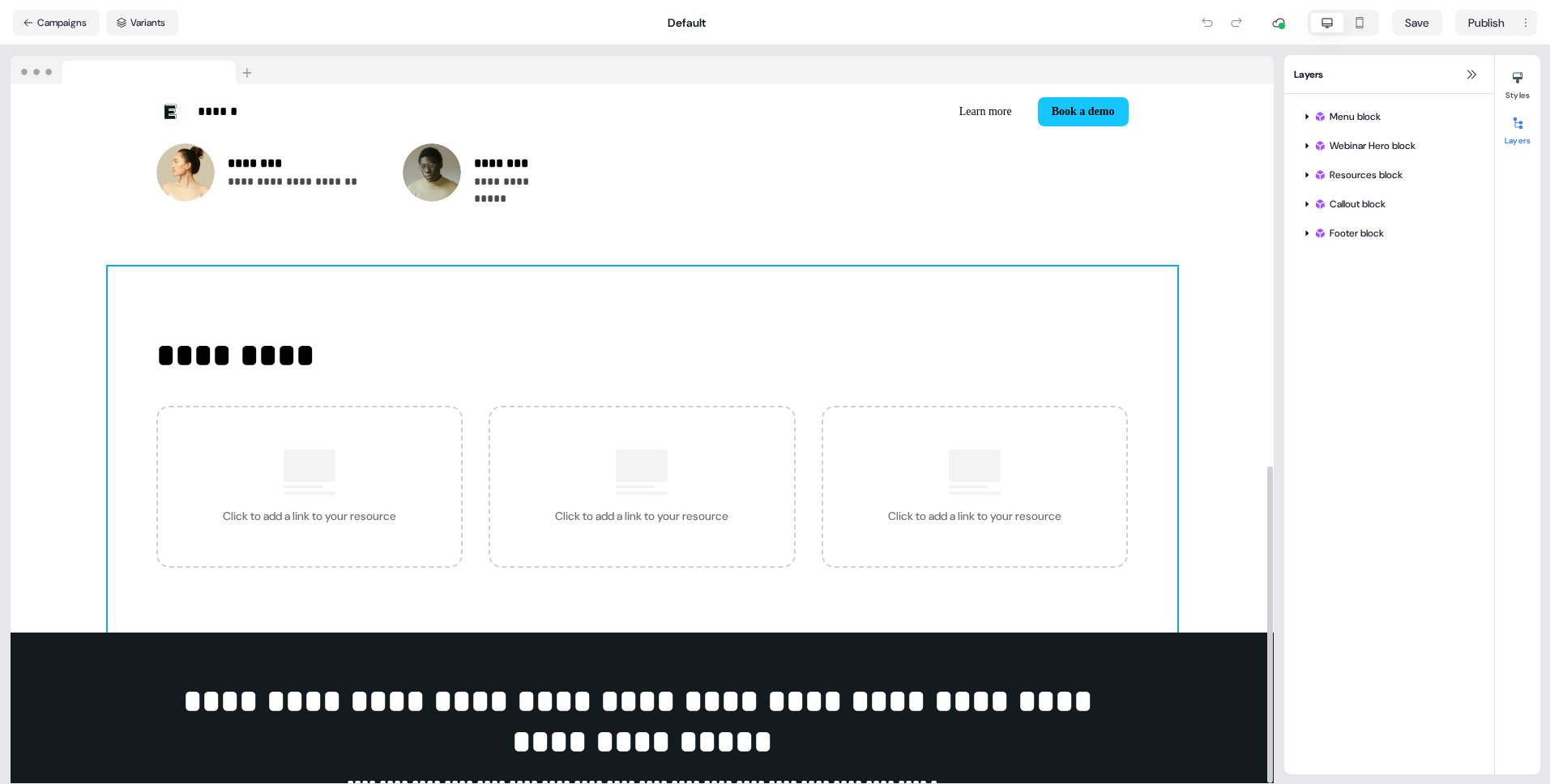
scroll to position [289, 0]
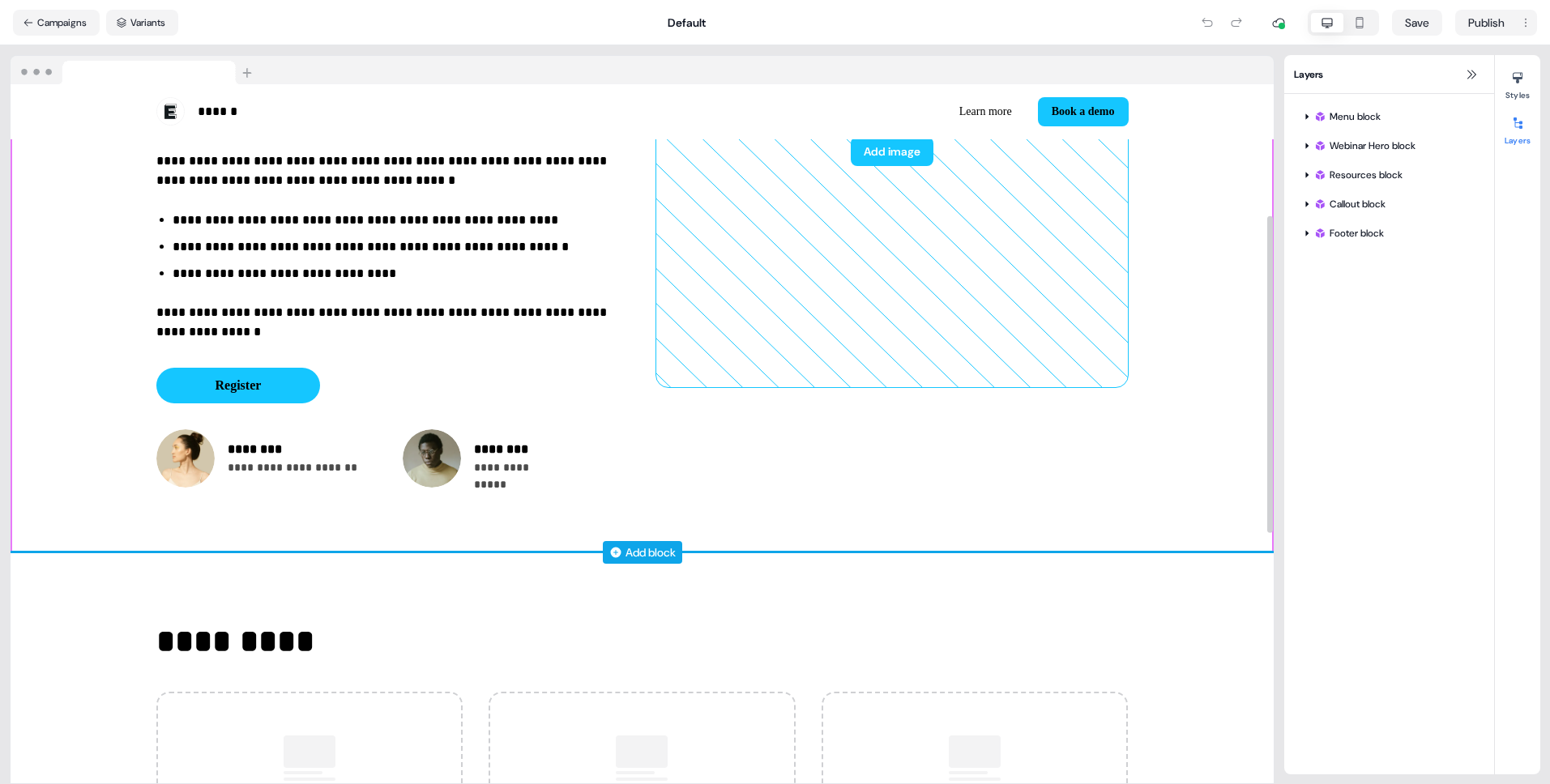
click at [658, 553] on div "Add block" at bounding box center [651, 552] width 50 height 16
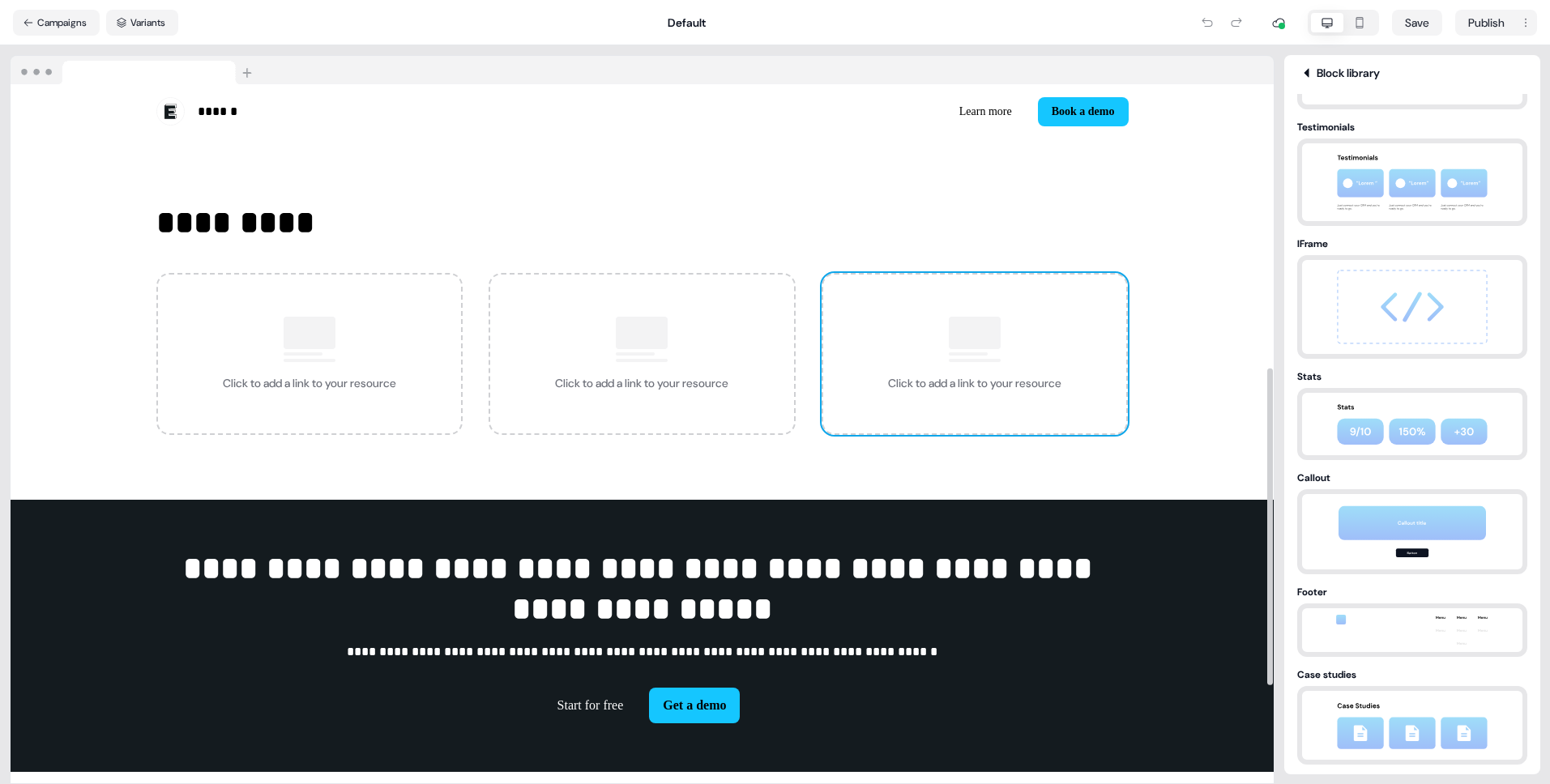
scroll to position [842, 0]
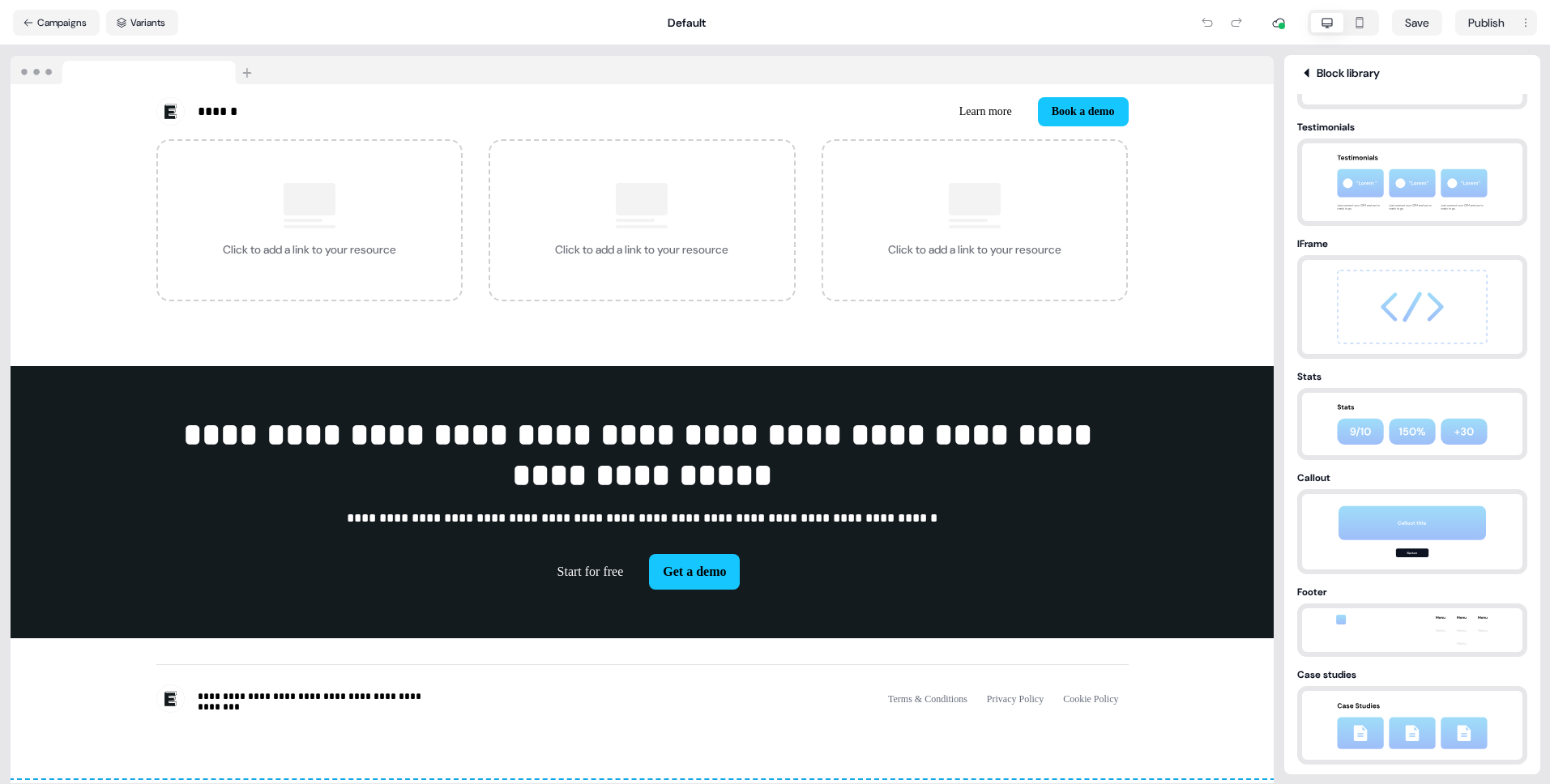
click at [1313, 74] on icon at bounding box center [1307, 72] width 20 height 13
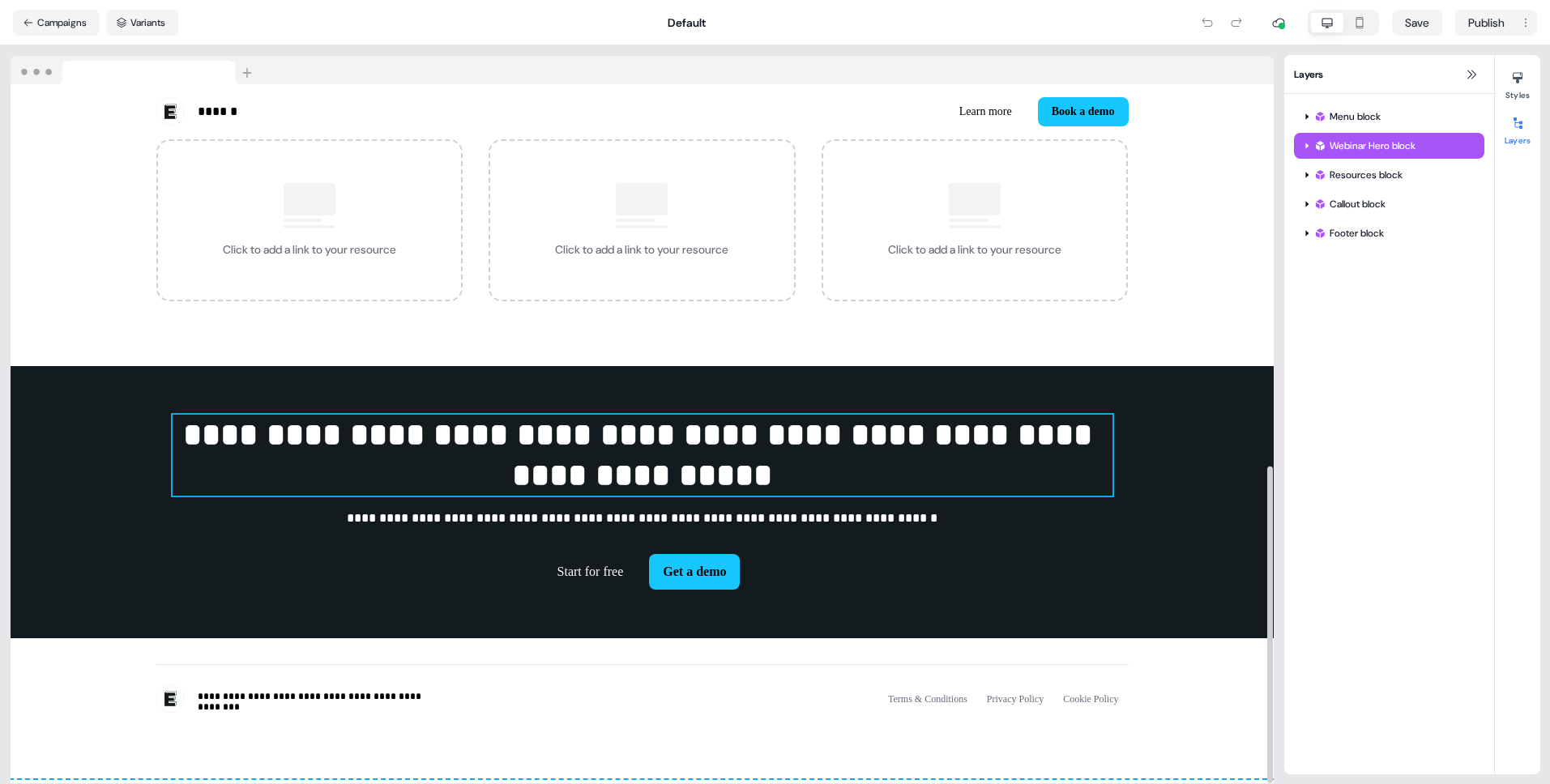
scroll to position [485, 0]
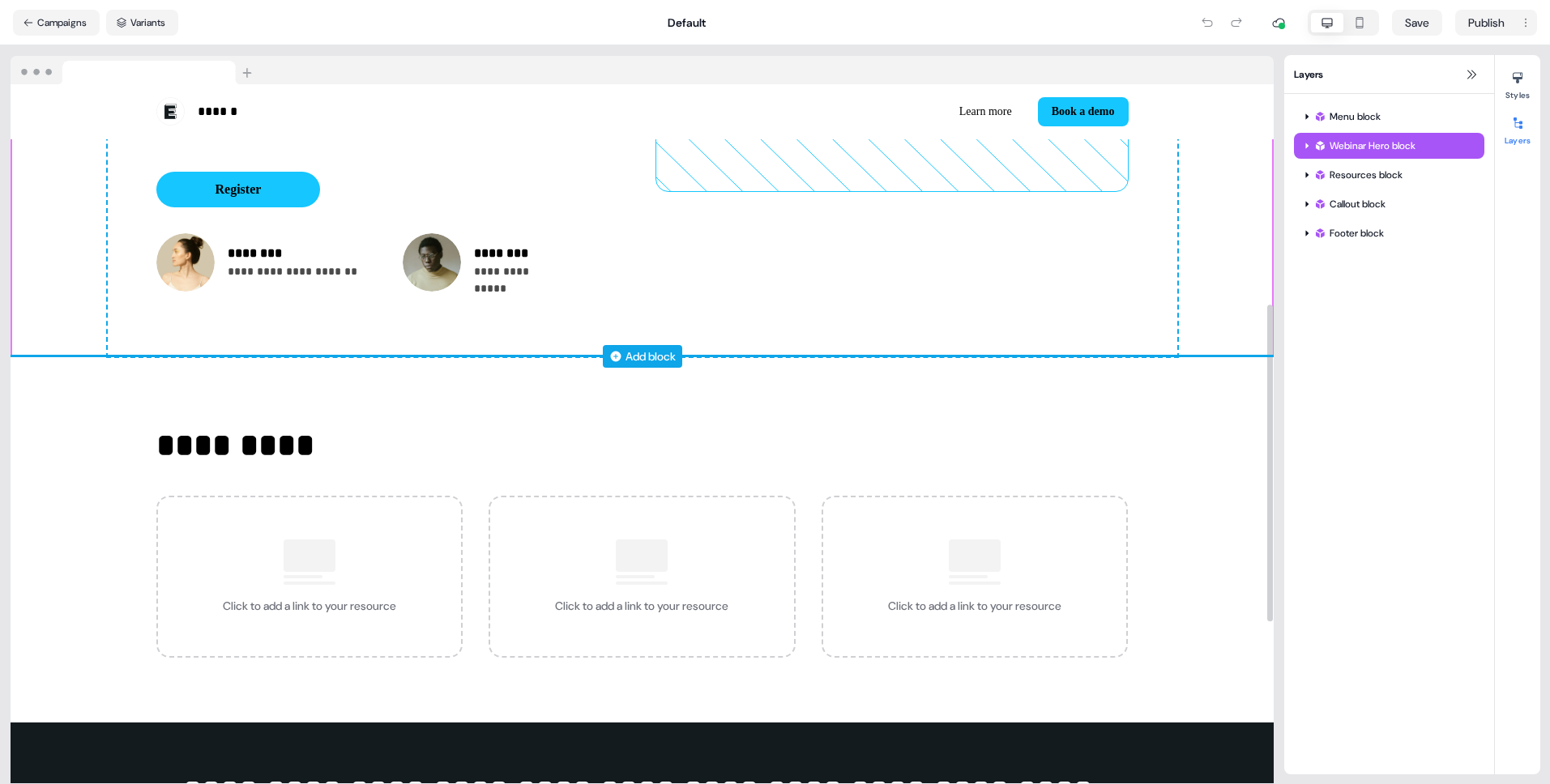
click at [621, 357] on div "Add block" at bounding box center [642, 356] width 79 height 22
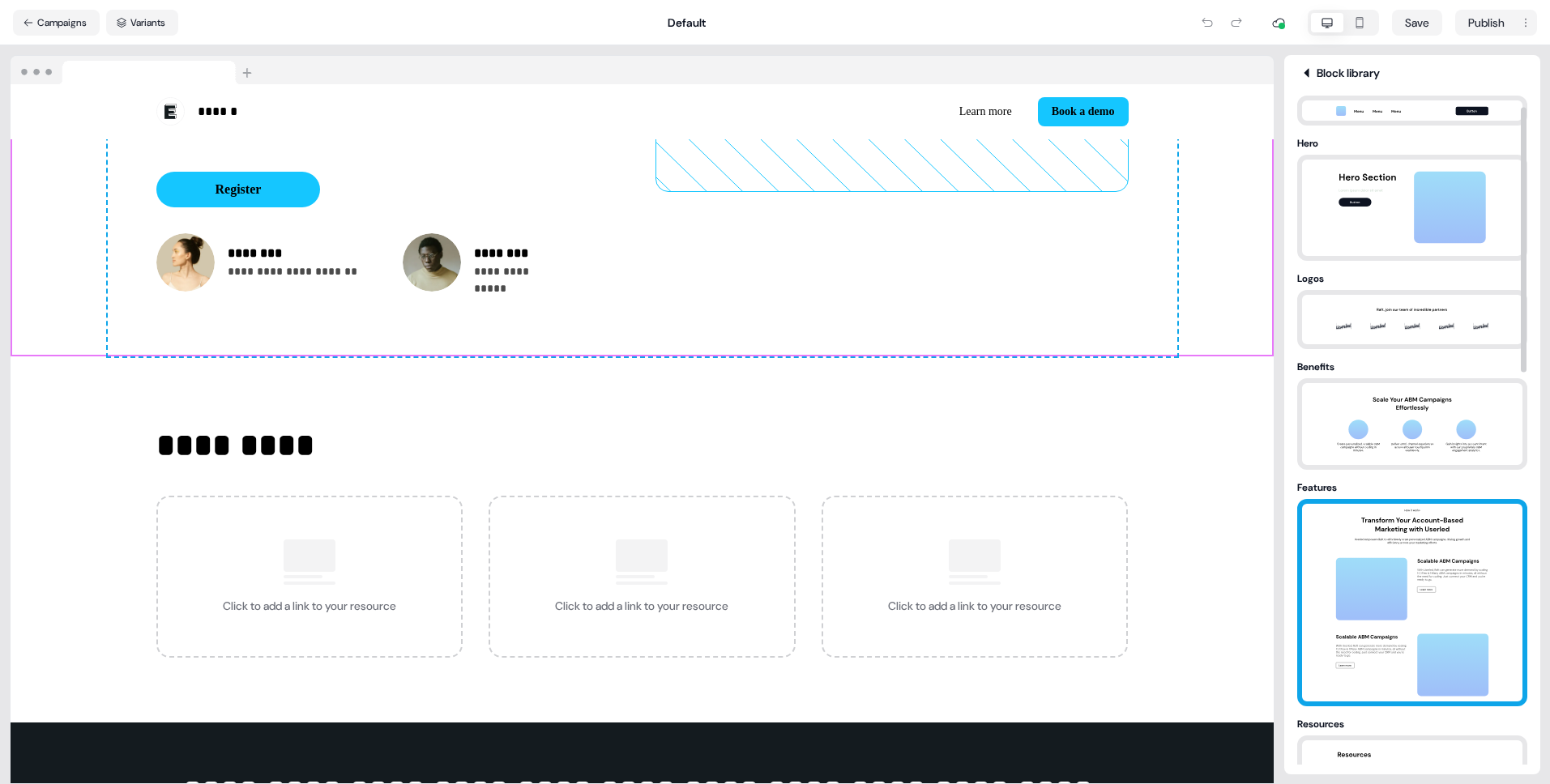
scroll to position [32, 0]
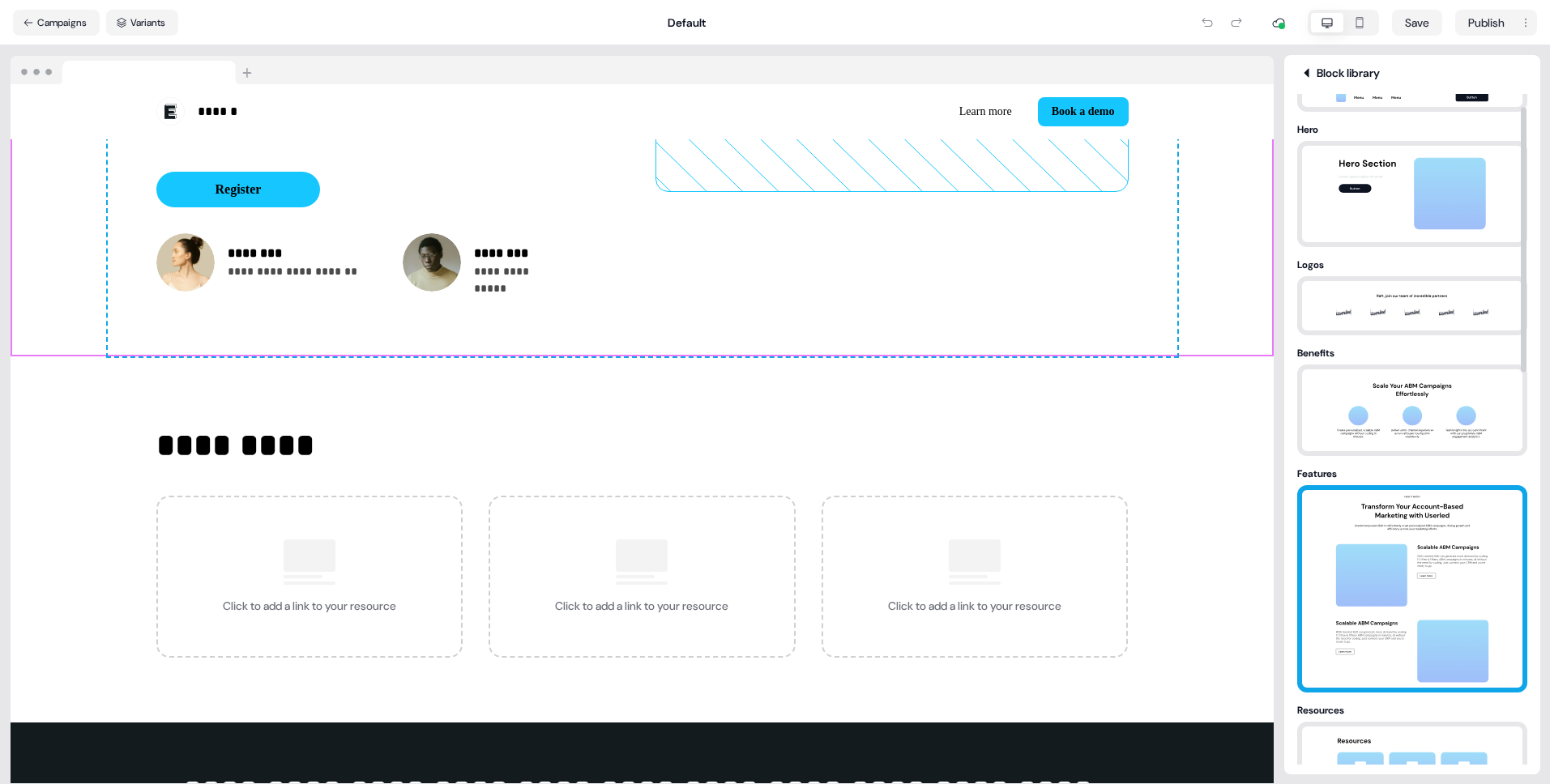
click at [1404, 572] on img at bounding box center [1412, 588] width 170 height 197
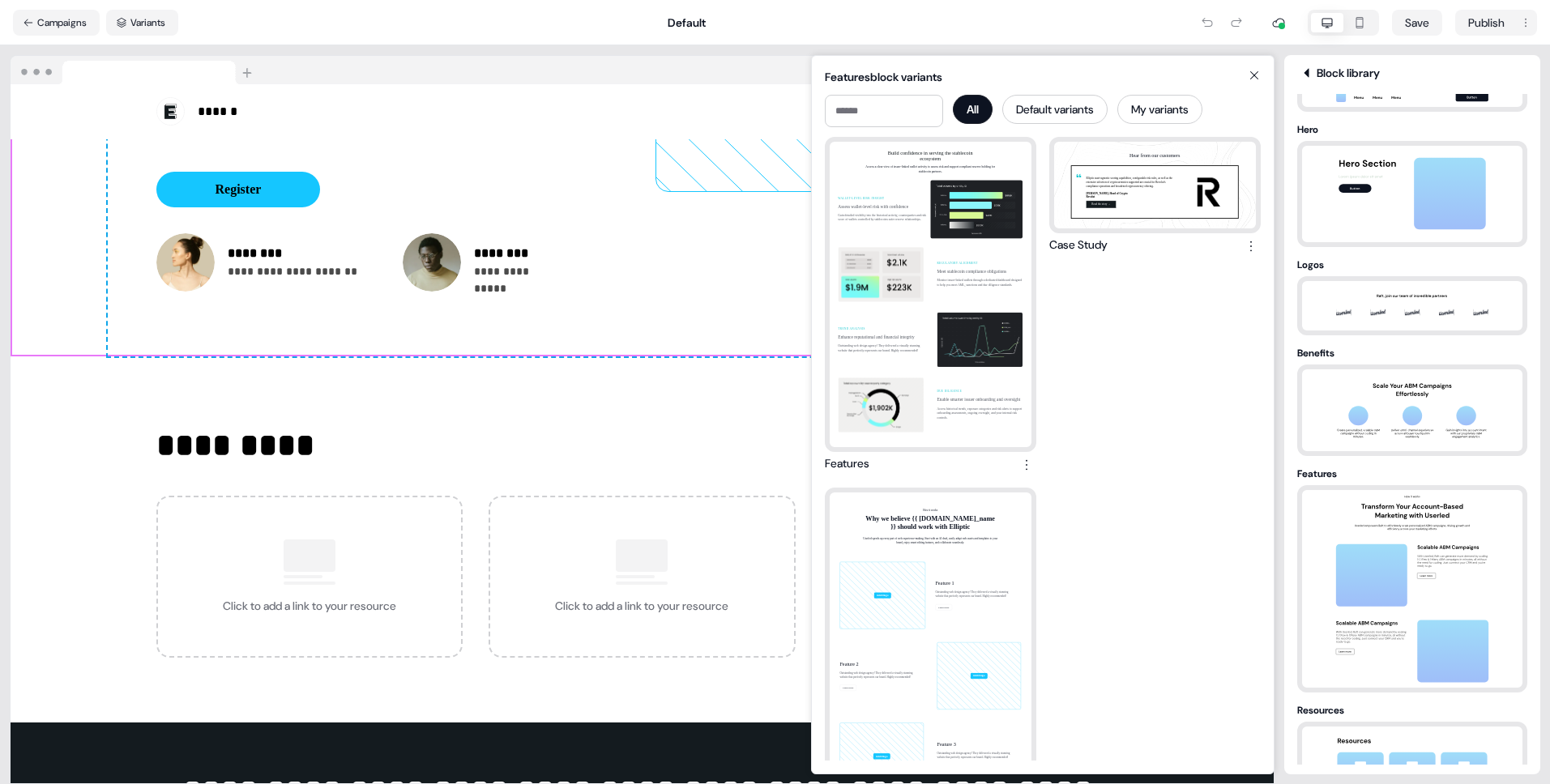
click at [850, 37] on div "Features block variants All Default variants My variants Build confidence in se…" at bounding box center [1043, 392] width 464 height 784
click at [1252, 72] on icon at bounding box center [1254, 75] width 20 height 13
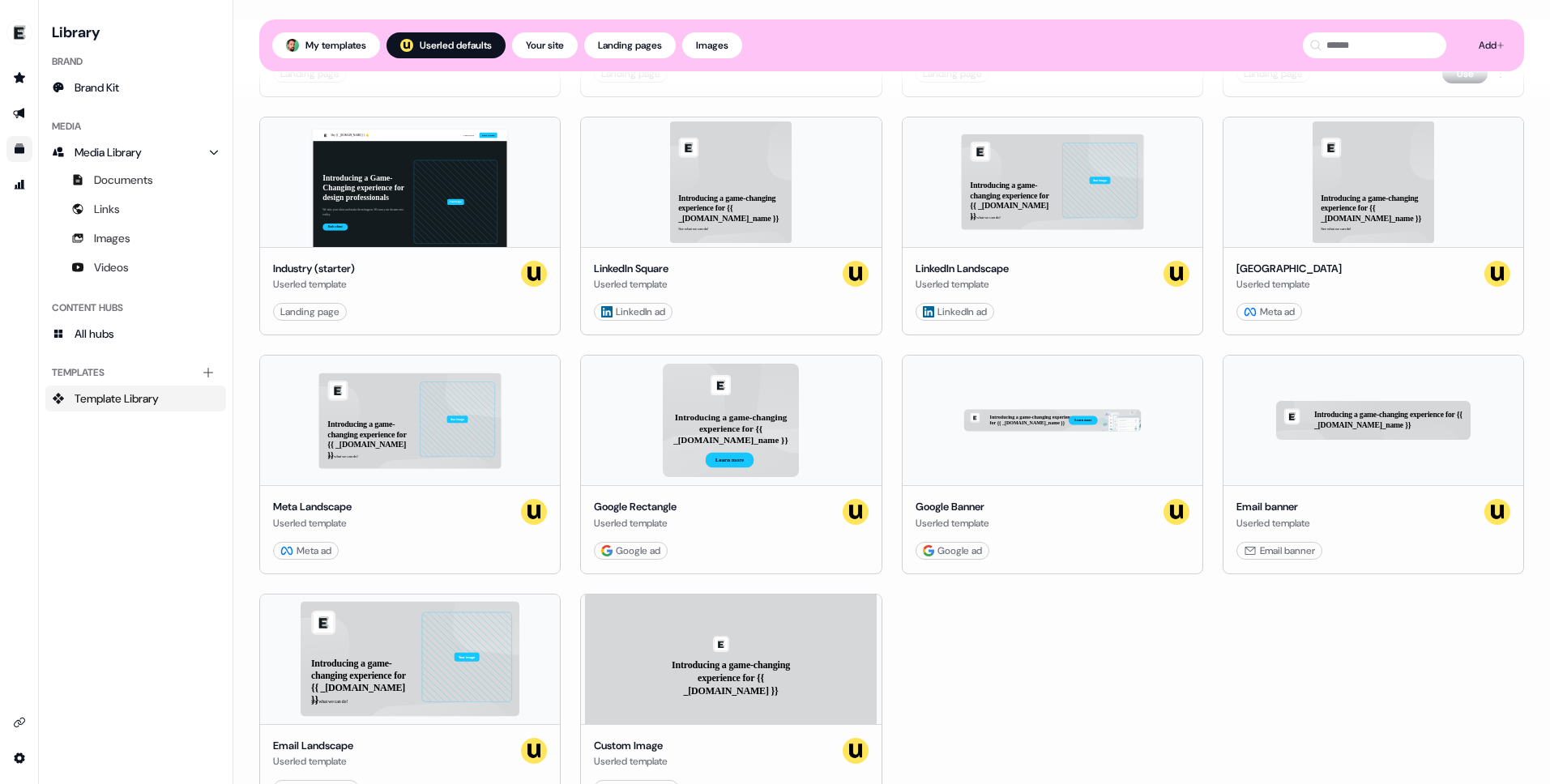
scroll to position [399, 0]
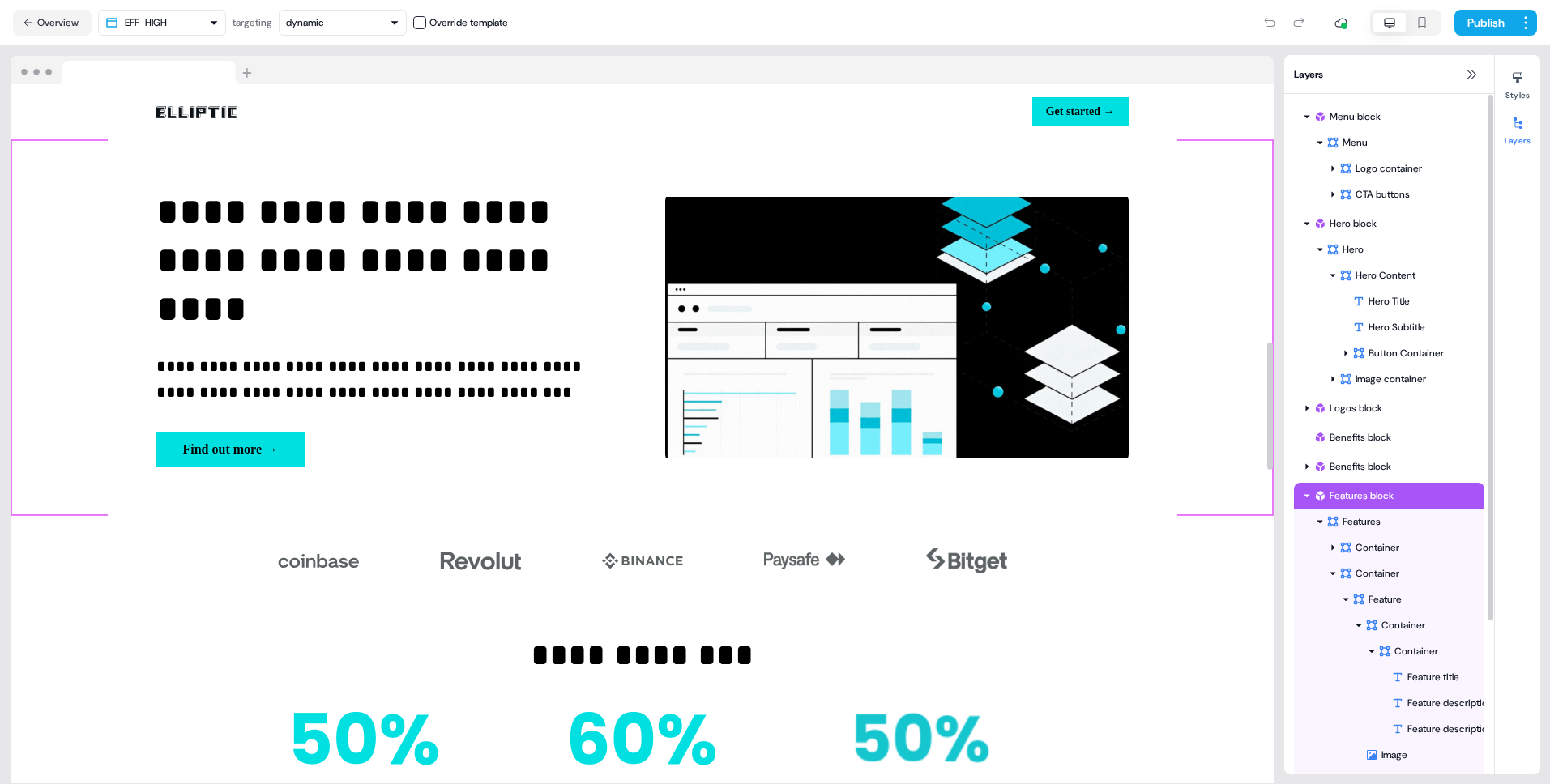
scroll to position [1410, 0]
